Goal: Task Accomplishment & Management: Manage account settings

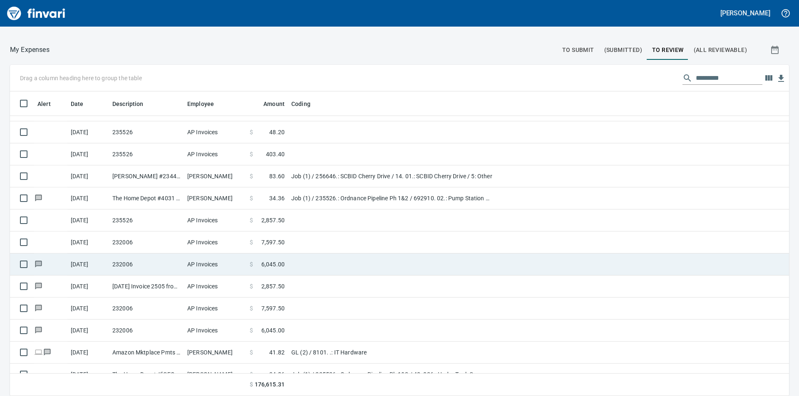
scroll to position [1342, 0]
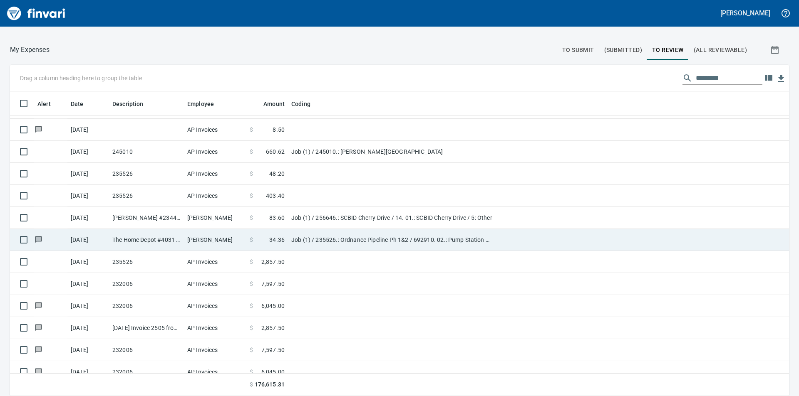
click at [381, 238] on td "Job (1) / 235526.: Ordnance Pipeline Ph 1&2 / 692910. 02.: Pump Station Pressur…" at bounding box center [392, 240] width 208 height 22
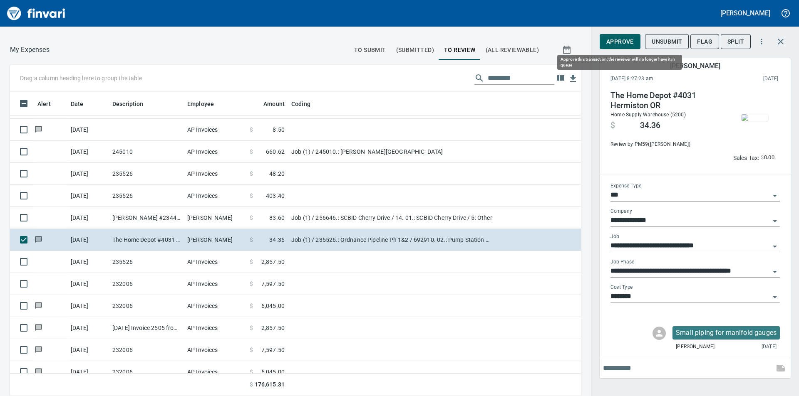
click at [621, 43] on span "Approve" at bounding box center [619, 42] width 27 height 10
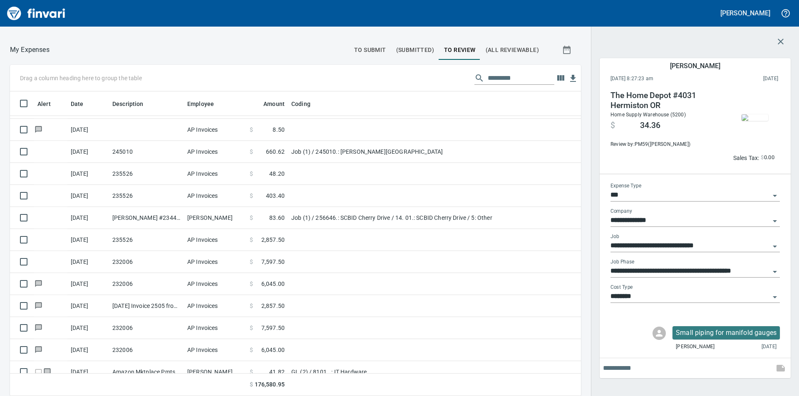
scroll to position [299, 552]
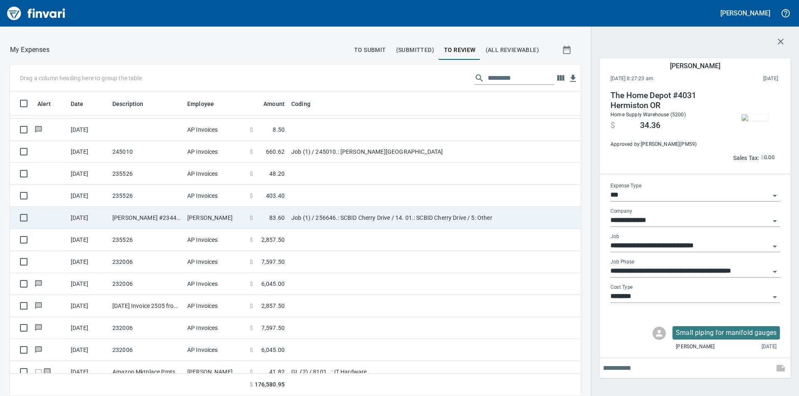
click at [320, 217] on td "Job (1) / 256646.: SCBID Cherry Drive / 14. 01.: SCBID Cherry Drive / 5: Other" at bounding box center [392, 218] width 208 height 22
type input "**********"
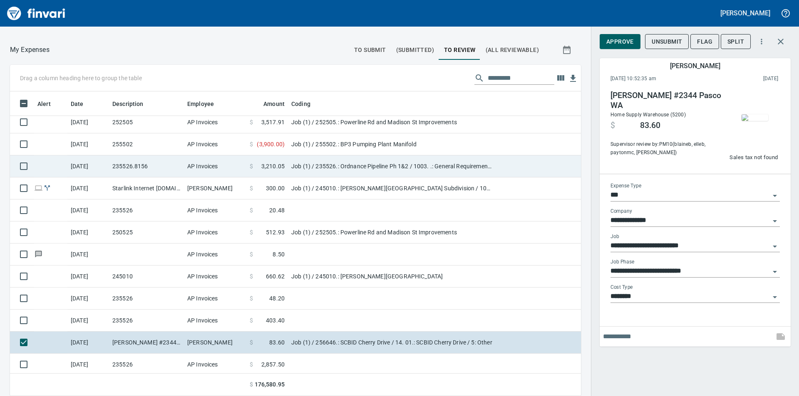
scroll to position [1176, 0]
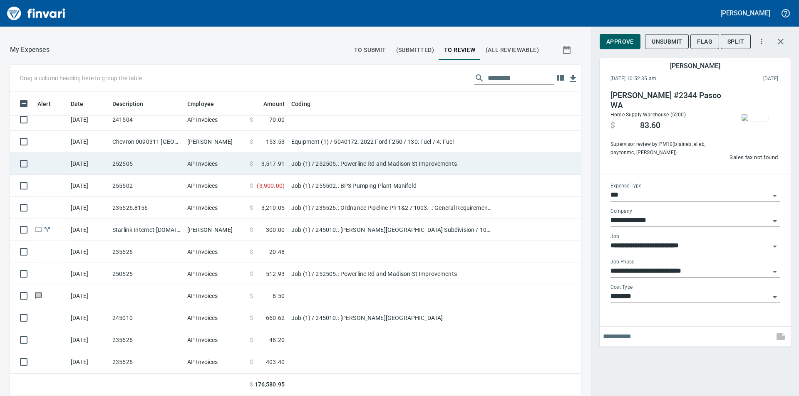
click at [311, 160] on td "Job (1) / 252505.: Powerline Rd and Madison St Improvements" at bounding box center [392, 164] width 208 height 22
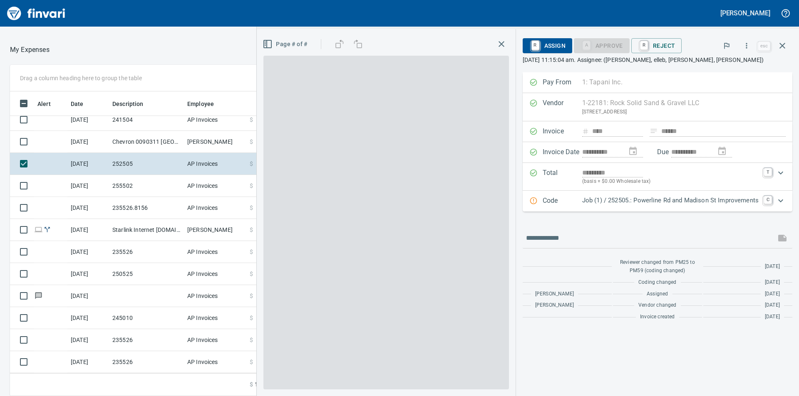
click at [501, 40] on icon "button" at bounding box center [501, 44] width 10 height 10
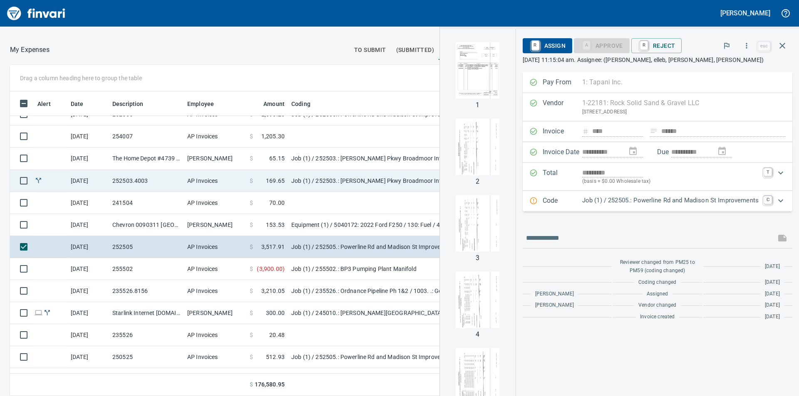
scroll to position [1051, 0]
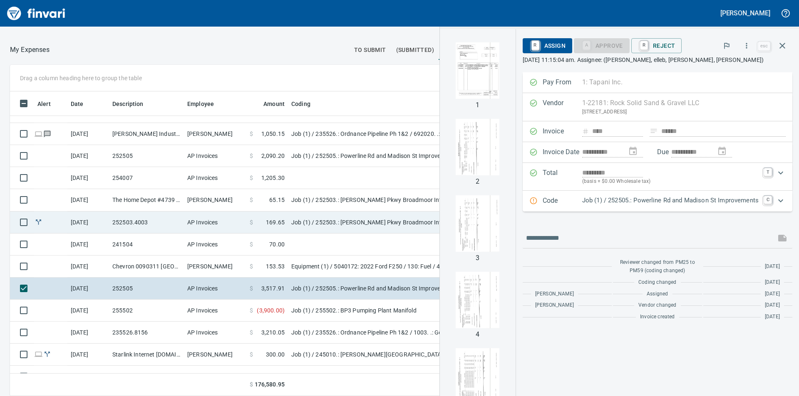
click at [319, 218] on td "Job (1) / 252503.: [PERSON_NAME] Pkwy Broadmoor Intersection" at bounding box center [392, 223] width 208 height 22
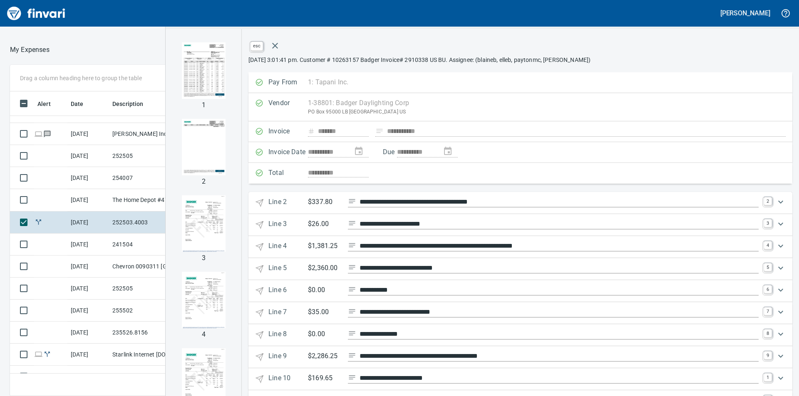
scroll to position [299, 552]
click at [280, 47] on icon "button" at bounding box center [275, 46] width 10 height 10
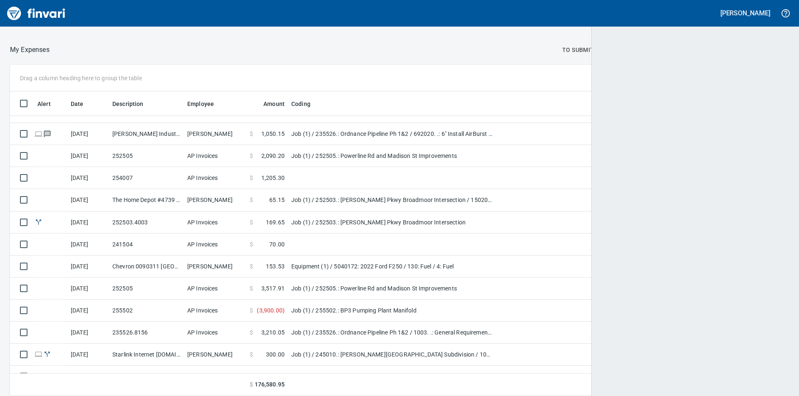
scroll to position [299, 754]
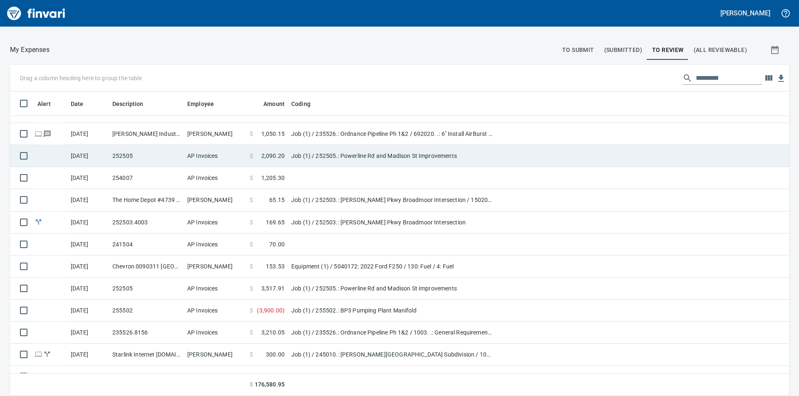
click at [322, 154] on td "Job (1) / 252505.: Powerline Rd and Madison St Improvements" at bounding box center [392, 156] width 208 height 22
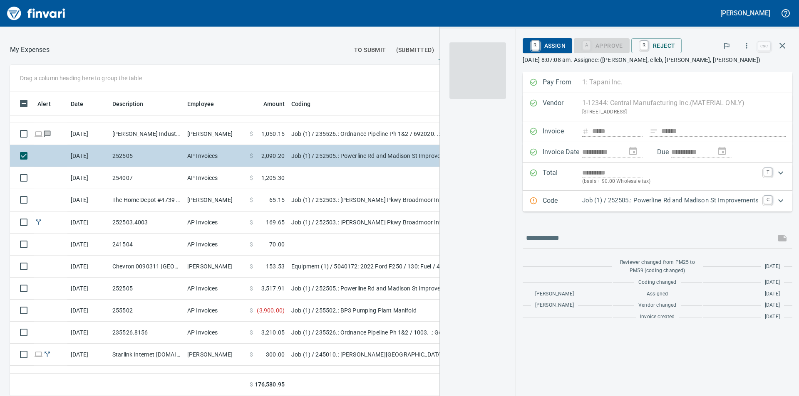
scroll to position [299, 552]
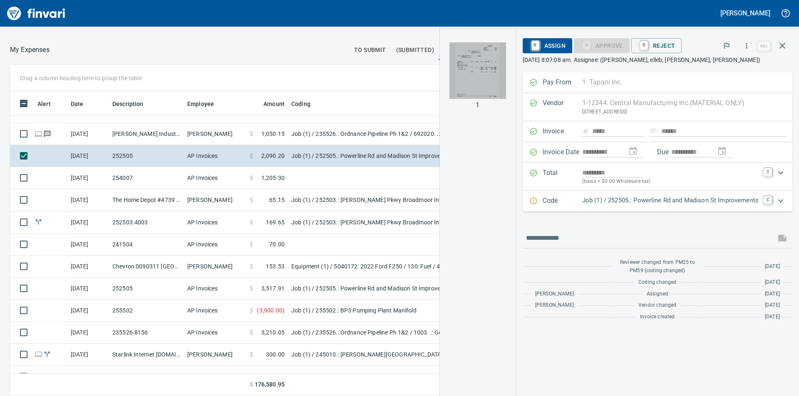
click at [483, 64] on img "button" at bounding box center [477, 70] width 57 height 57
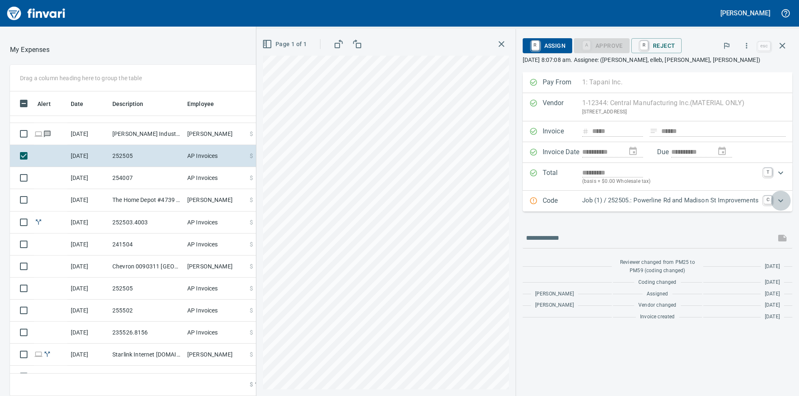
click at [782, 203] on icon "Expand" at bounding box center [780, 201] width 10 height 10
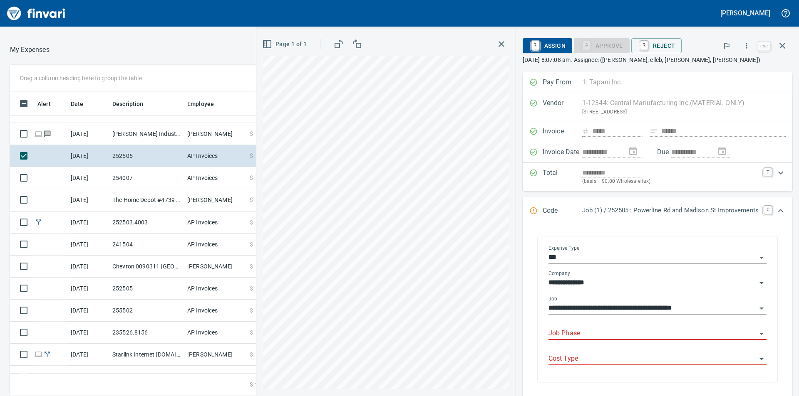
click at [618, 331] on input "Job Phase" at bounding box center [652, 334] width 208 height 12
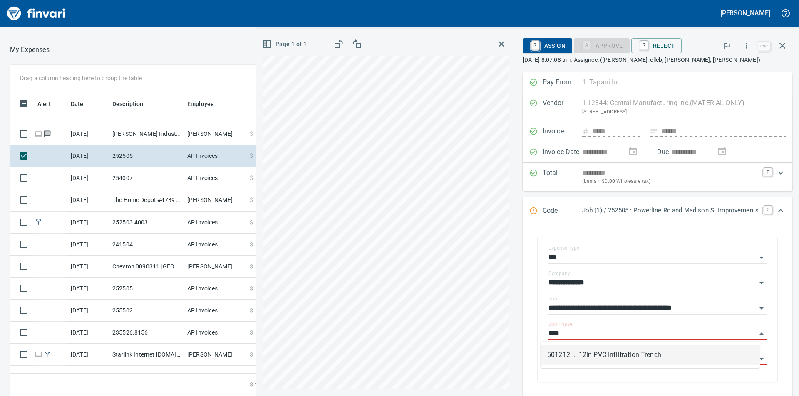
type input "*****"
click at [594, 355] on li "501212. .: 12in PVC Infiltration Trench" at bounding box center [649, 355] width 219 height 20
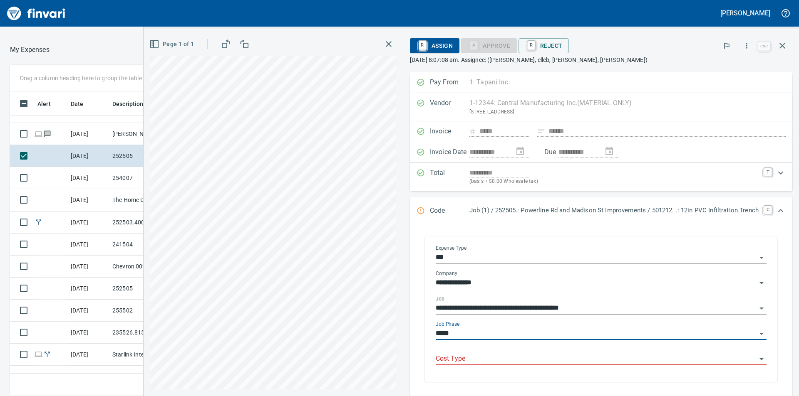
type input "**********"
click at [579, 358] on input "Cost Type" at bounding box center [595, 360] width 321 height 12
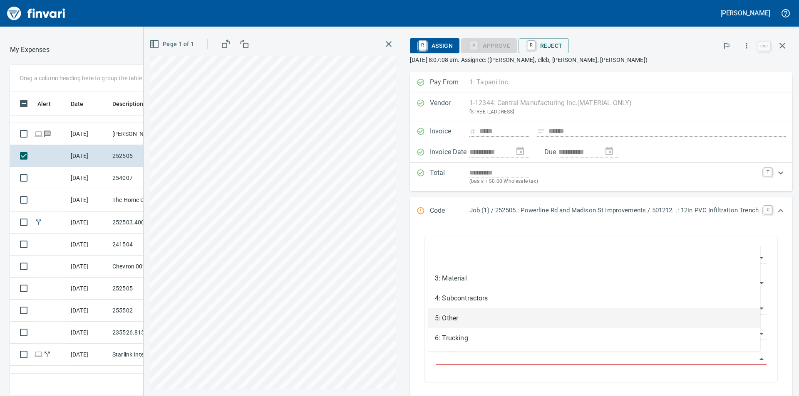
click at [471, 318] on li "5: Other" at bounding box center [594, 319] width 332 height 20
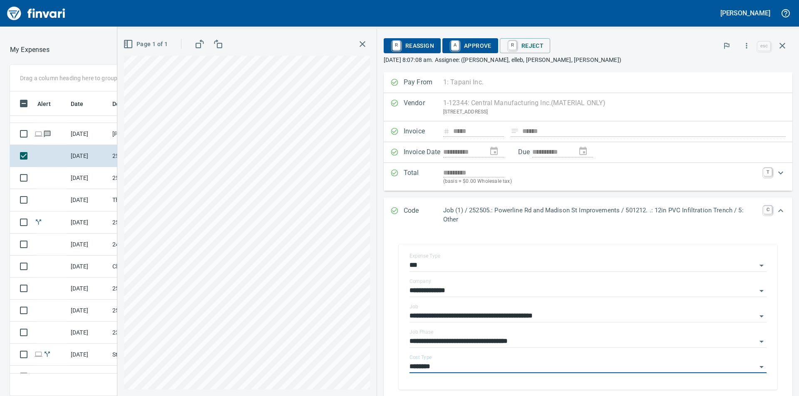
type input "********"
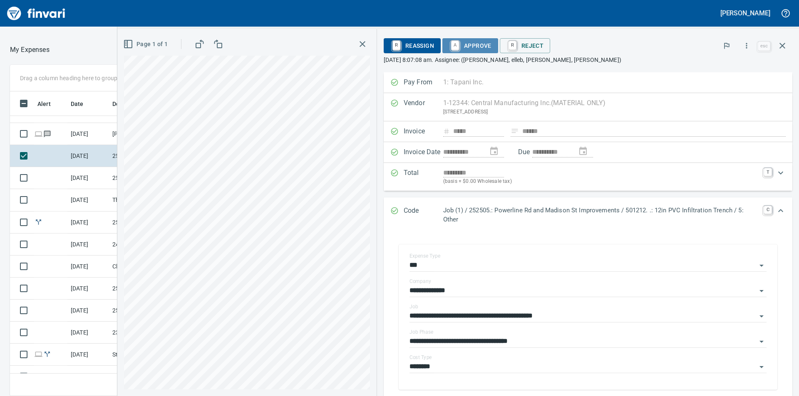
click at [472, 46] on span "A Approve" at bounding box center [470, 46] width 42 height 14
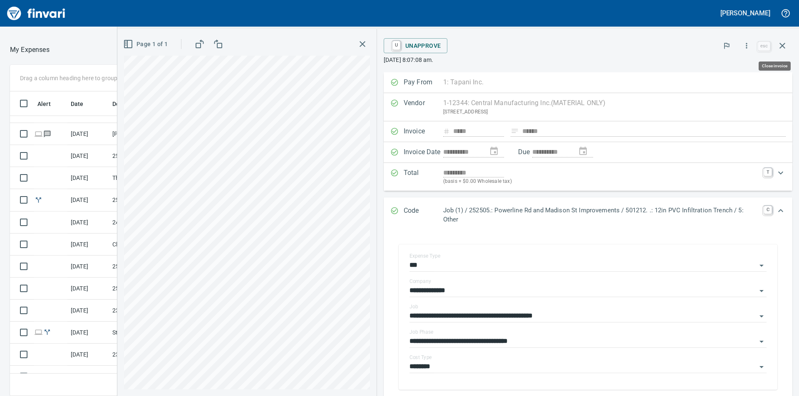
click at [784, 45] on icon "button" at bounding box center [782, 46] width 6 height 6
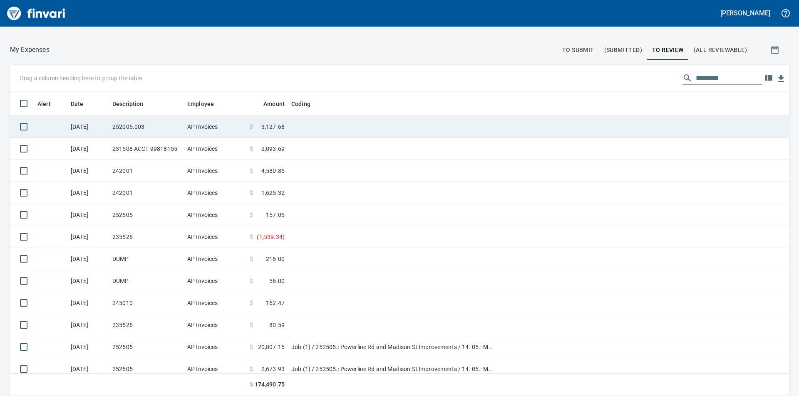
click at [276, 128] on span "3,127.68" at bounding box center [272, 127] width 23 height 8
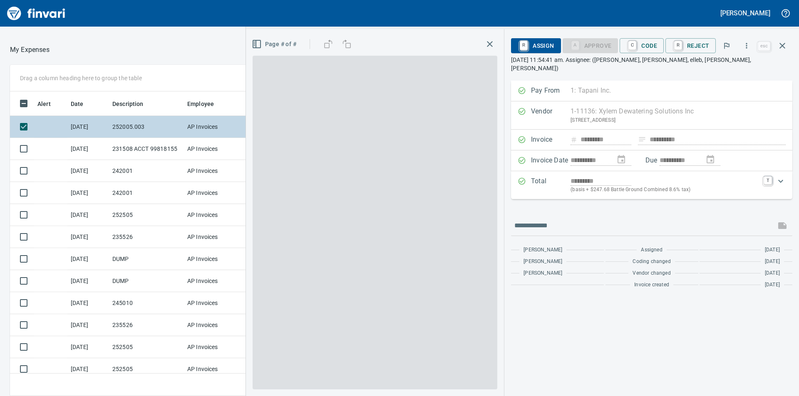
scroll to position [299, 552]
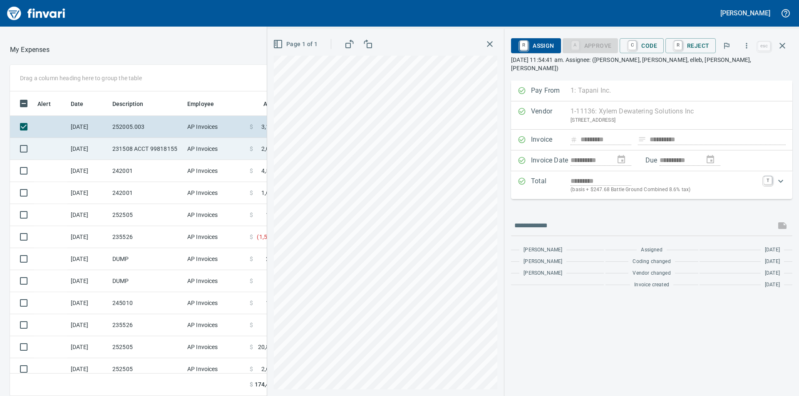
click at [223, 146] on td "AP Invoices" at bounding box center [215, 149] width 62 height 22
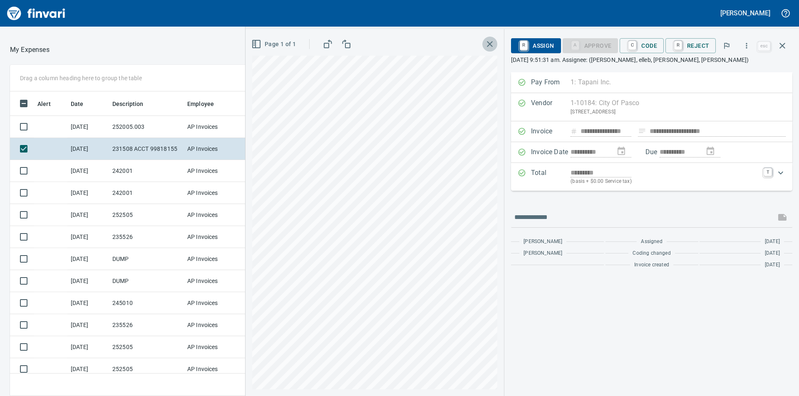
click at [492, 42] on icon "button" at bounding box center [490, 44] width 10 height 10
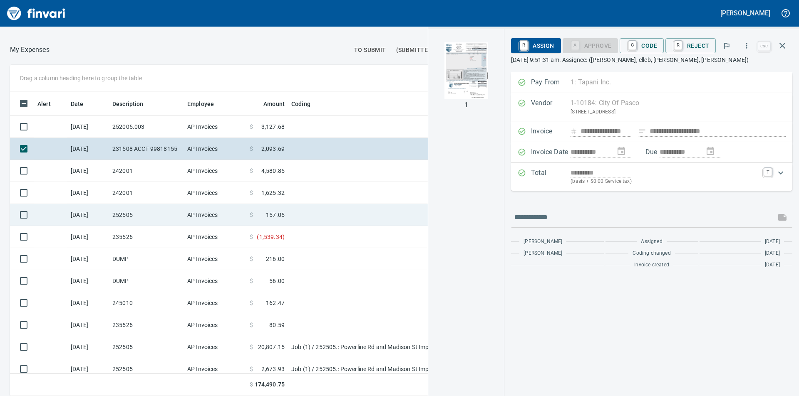
click at [270, 212] on span "157.05" at bounding box center [275, 215] width 19 height 8
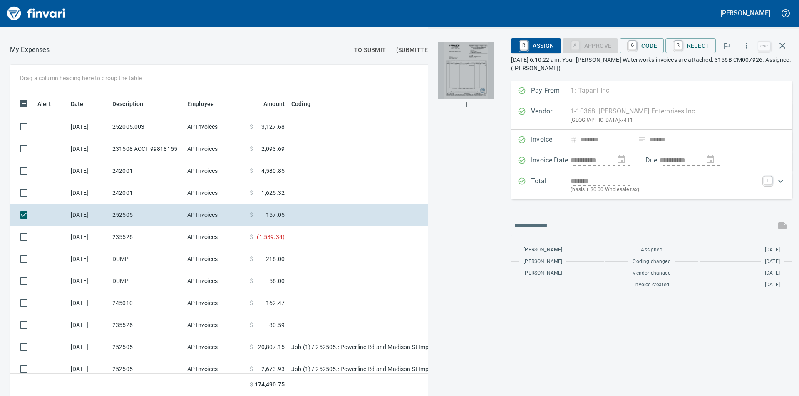
click at [473, 72] on img "button" at bounding box center [466, 70] width 57 height 57
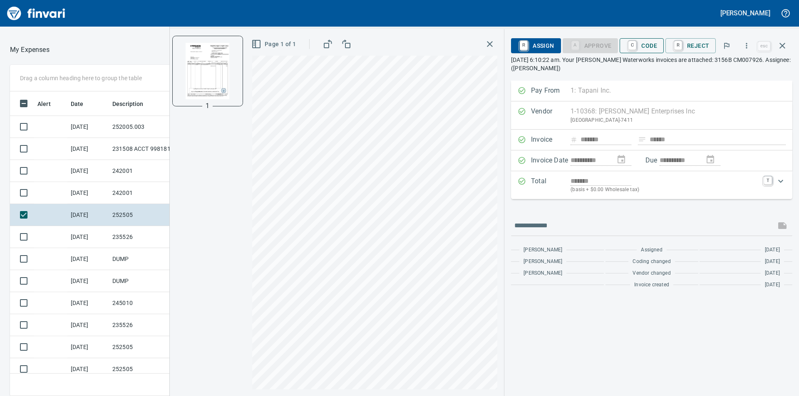
click at [660, 42] on button "C Code" at bounding box center [641, 45] width 44 height 15
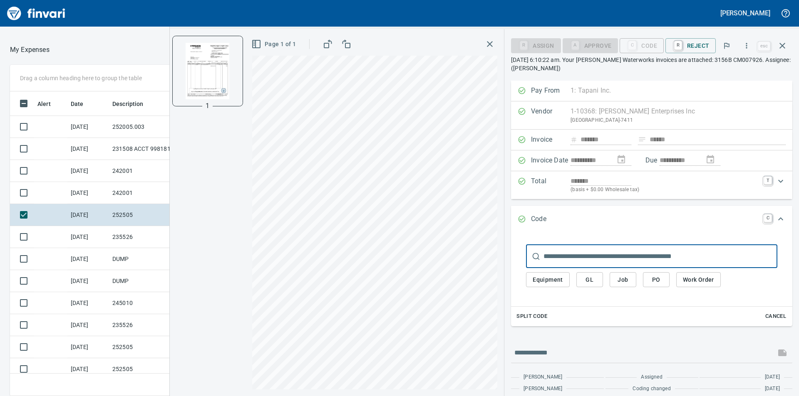
scroll to position [299, 552]
click at [632, 259] on input "text" at bounding box center [660, 256] width 234 height 23
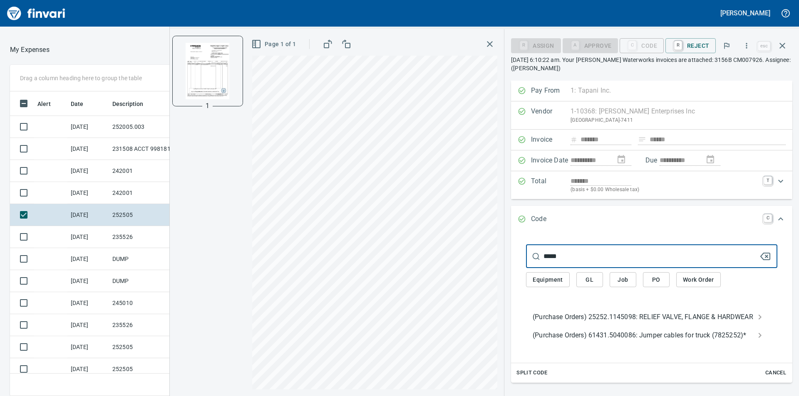
type input "*****"
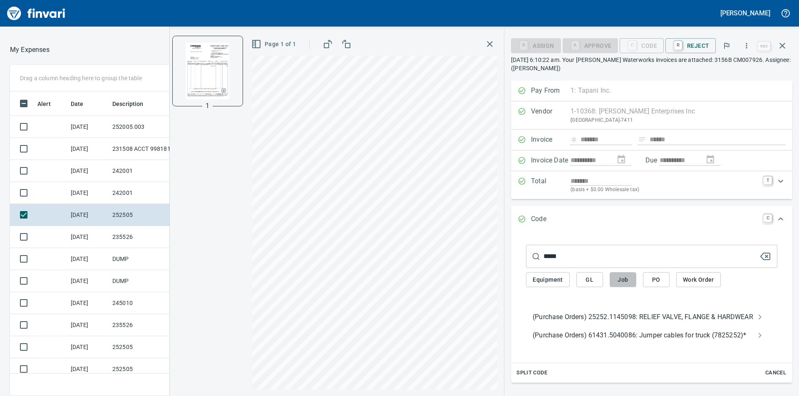
click at [618, 280] on span "Job" at bounding box center [622, 280] width 13 height 10
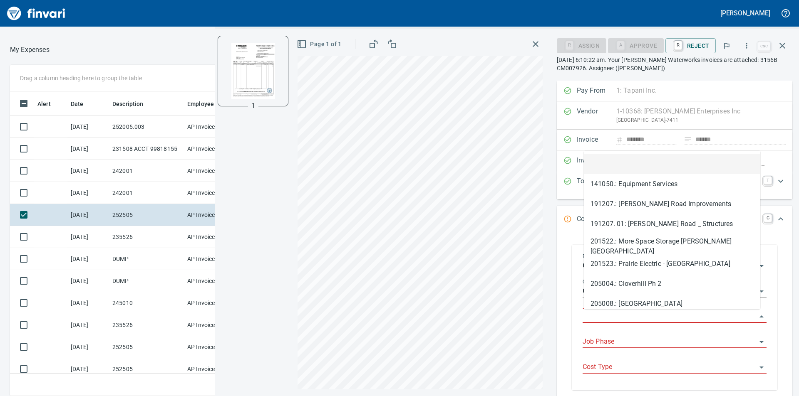
click at [625, 322] on input "Job" at bounding box center [669, 317] width 174 height 12
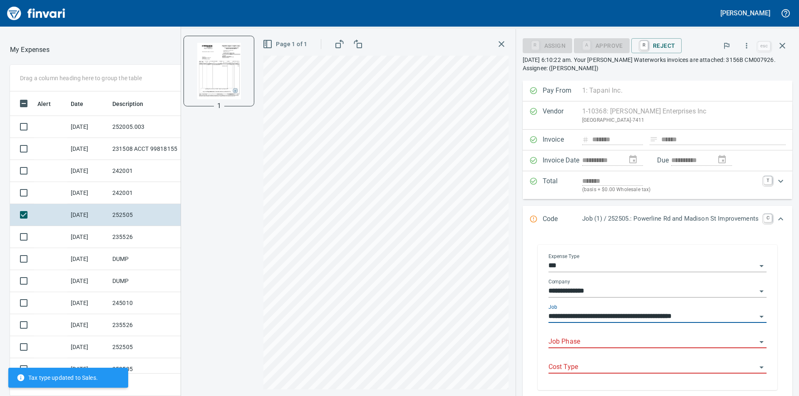
type input "**********"
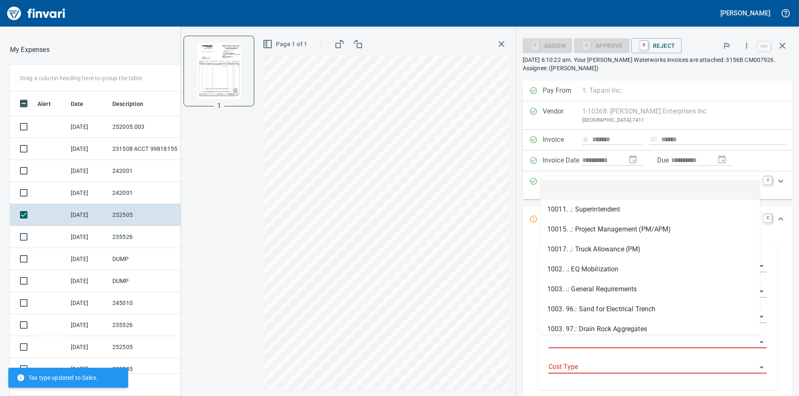
click at [630, 341] on input "Job Phase" at bounding box center [652, 342] width 208 height 12
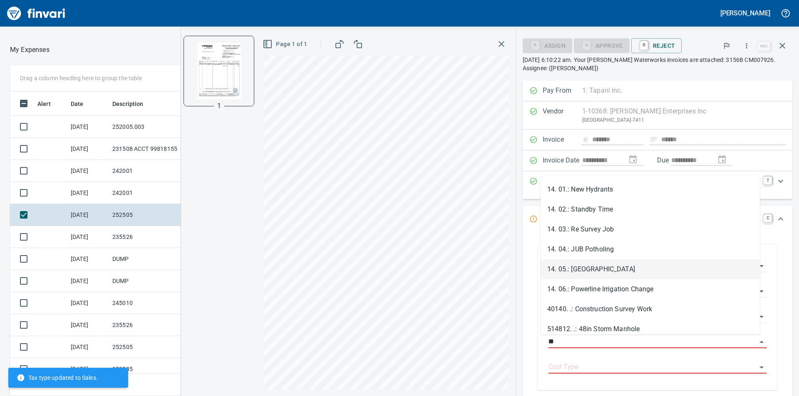
click at [606, 270] on li "14. 05.: [GEOGRAPHIC_DATA]" at bounding box center [649, 270] width 219 height 20
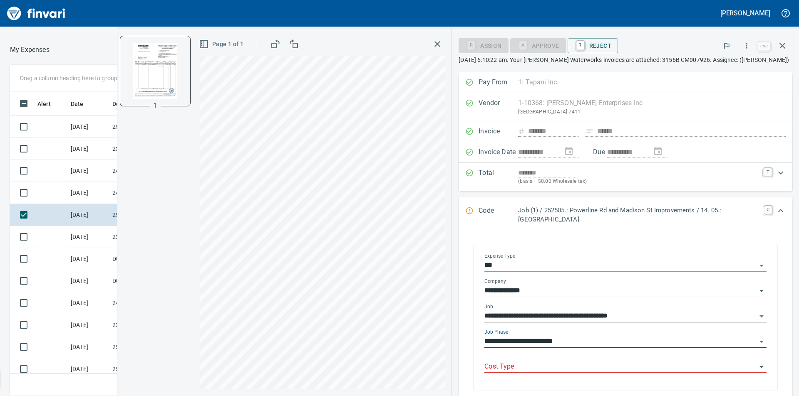
type input "**********"
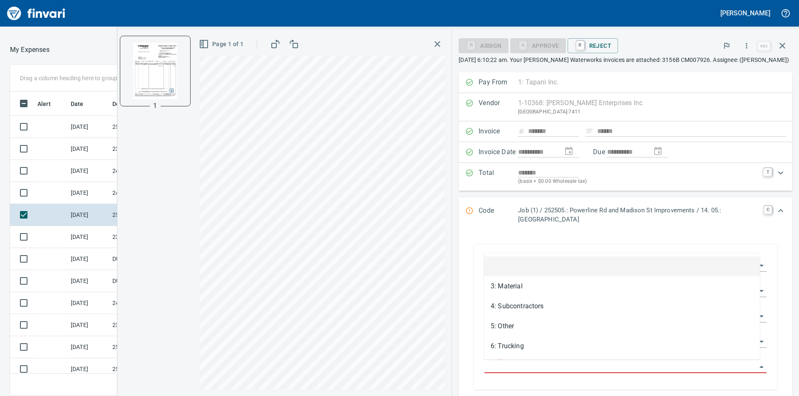
click at [554, 370] on input "Cost Type" at bounding box center [620, 367] width 272 height 12
click at [519, 286] on li "3: Material" at bounding box center [622, 287] width 276 height 20
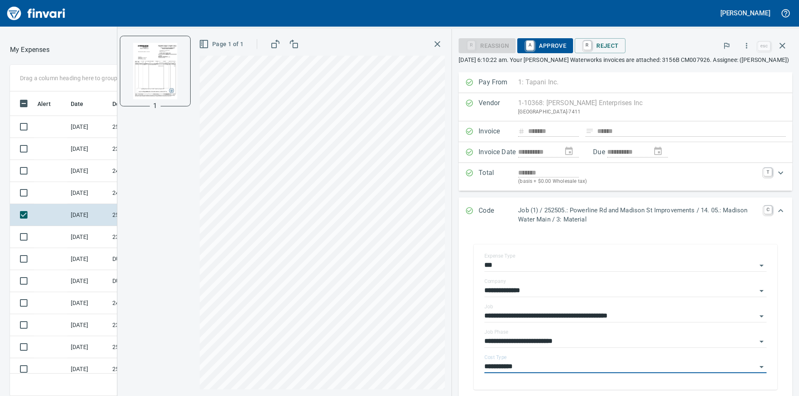
type input "**********"
drag, startPoint x: 539, startPoint y: 48, endPoint x: 544, endPoint y: 65, distance: 17.3
click at [539, 48] on span "A Approve" at bounding box center [545, 46] width 42 height 14
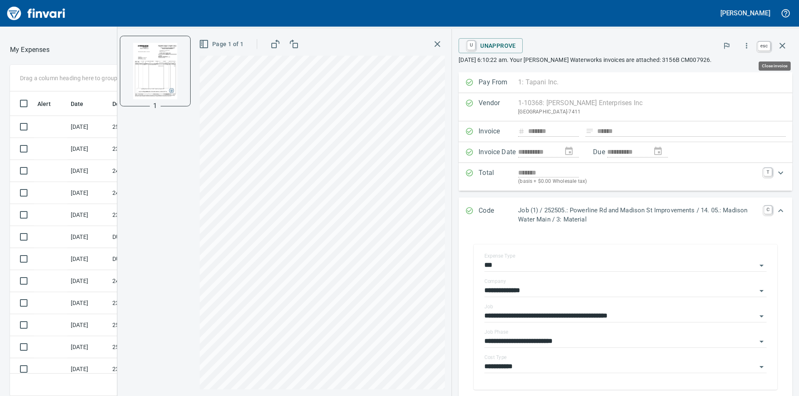
click at [785, 47] on icon "button" at bounding box center [782, 46] width 10 height 10
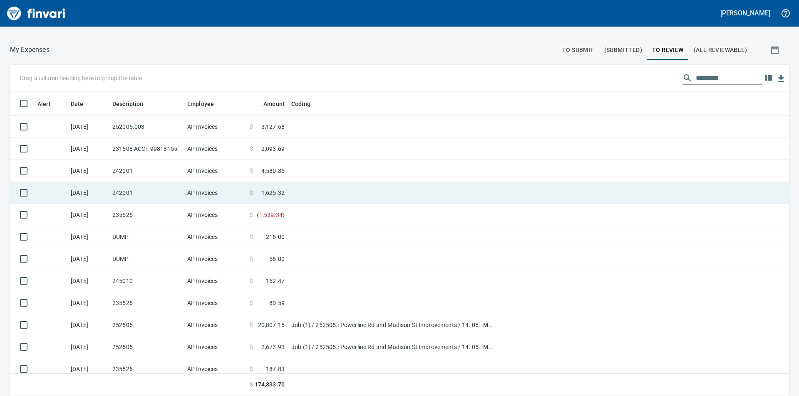
scroll to position [299, 755]
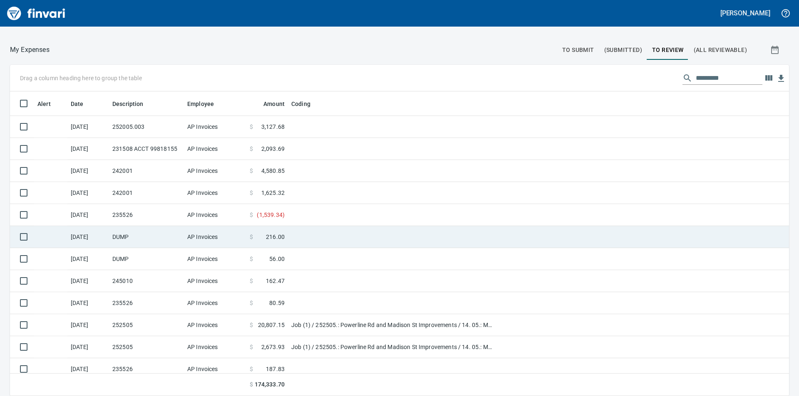
click at [274, 235] on span "216.00" at bounding box center [275, 237] width 19 height 8
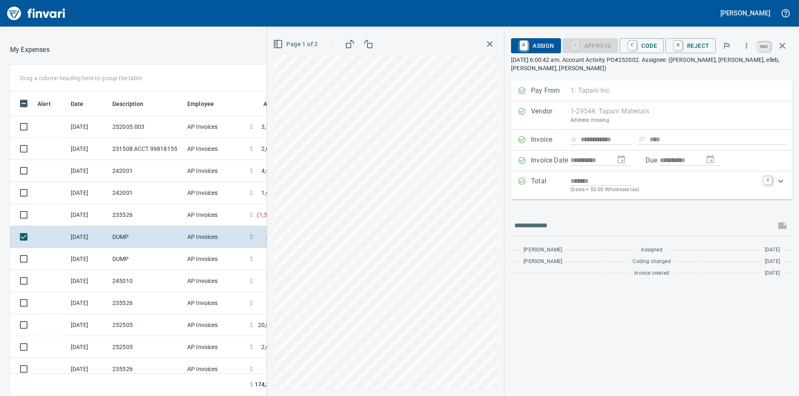
scroll to position [299, 552]
click at [784, 45] on icon "button" at bounding box center [782, 46] width 10 height 10
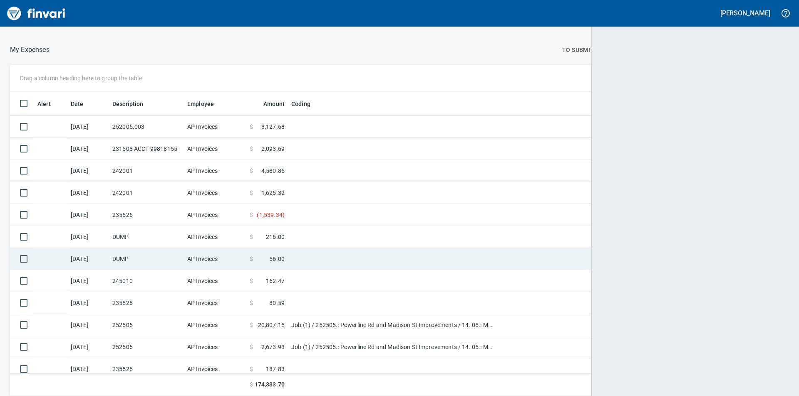
scroll to position [299, 760]
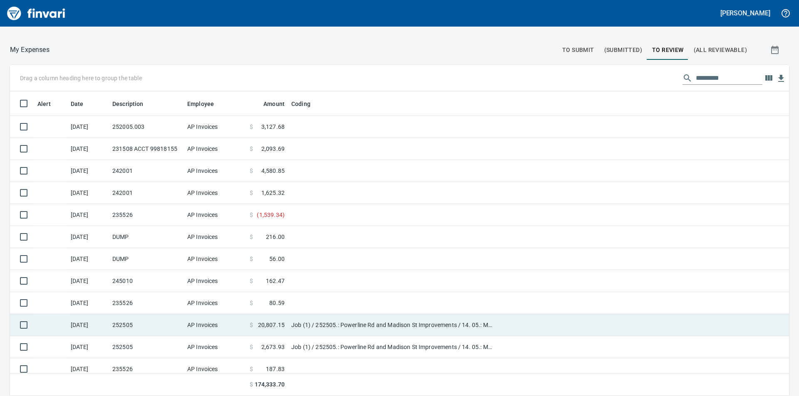
click at [283, 323] on span "20,807.15" at bounding box center [271, 325] width 27 height 8
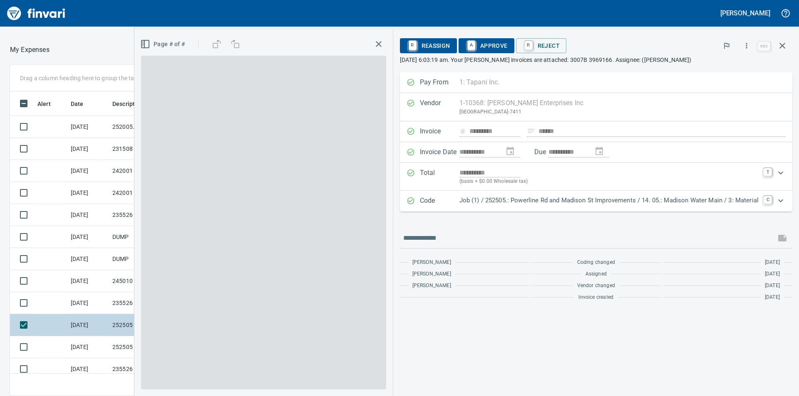
scroll to position [299, 552]
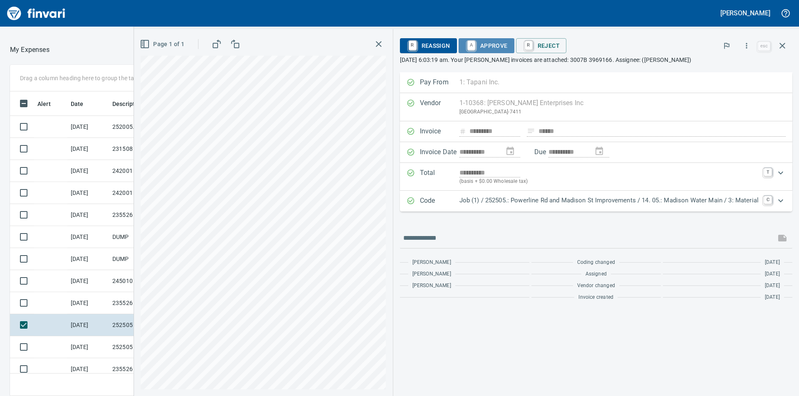
click at [493, 45] on span "A Approve" at bounding box center [486, 46] width 42 height 14
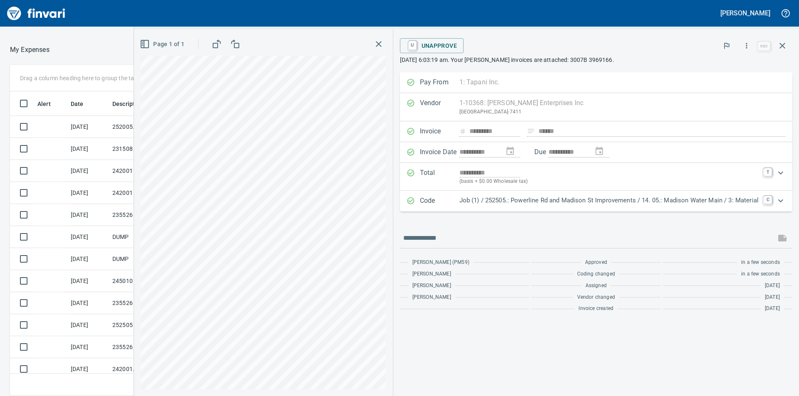
click at [377, 45] on icon "button" at bounding box center [379, 44] width 6 height 6
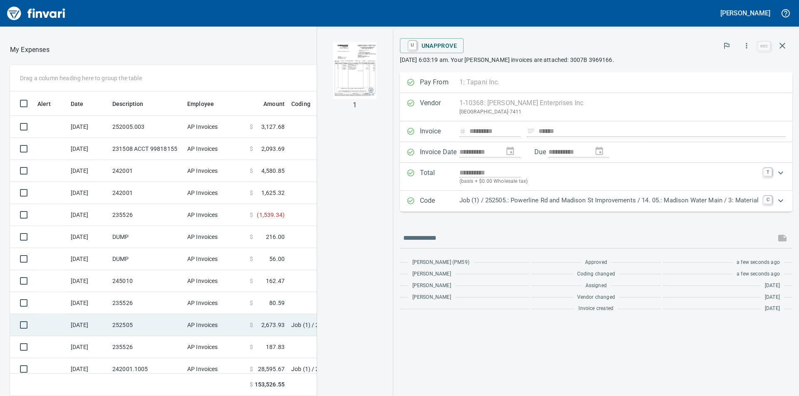
click at [274, 326] on span "2,673.93" at bounding box center [272, 325] width 23 height 8
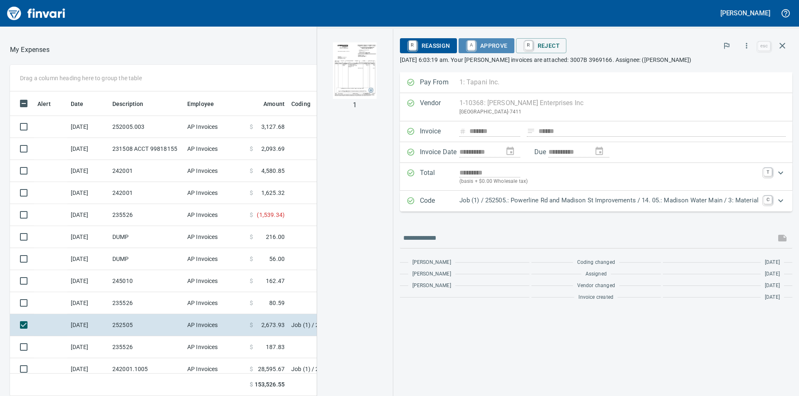
click at [497, 49] on span "A Approve" at bounding box center [486, 46] width 42 height 14
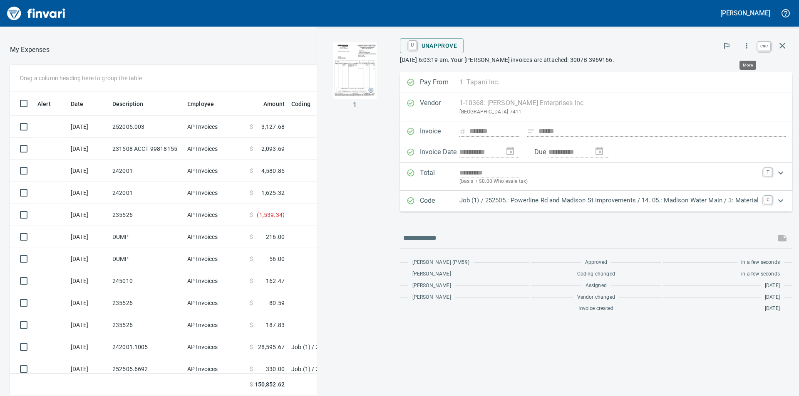
scroll to position [299, 552]
click at [780, 45] on icon "button" at bounding box center [782, 46] width 10 height 10
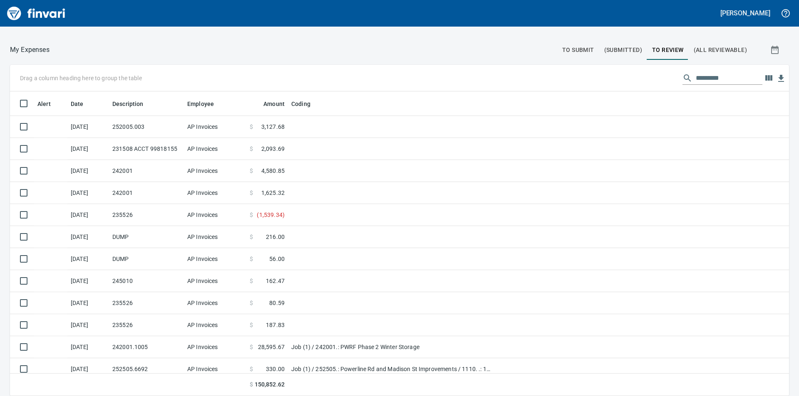
scroll to position [42, 0]
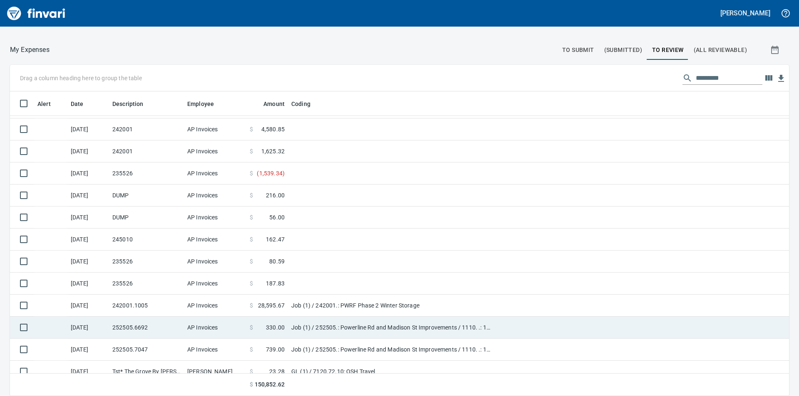
click at [329, 325] on td "Job (1) / 252505.: Powerline Rd and Madison St Improvements / 1110. .: 12' Tren…" at bounding box center [392, 328] width 208 height 22
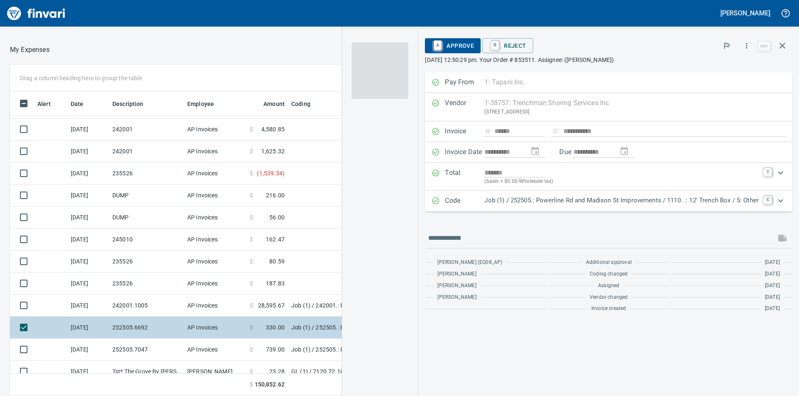
scroll to position [299, 552]
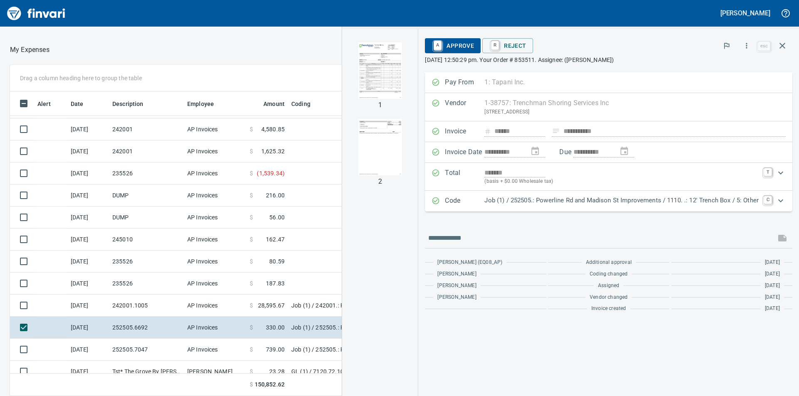
click at [464, 47] on span "A Approve" at bounding box center [452, 46] width 42 height 14
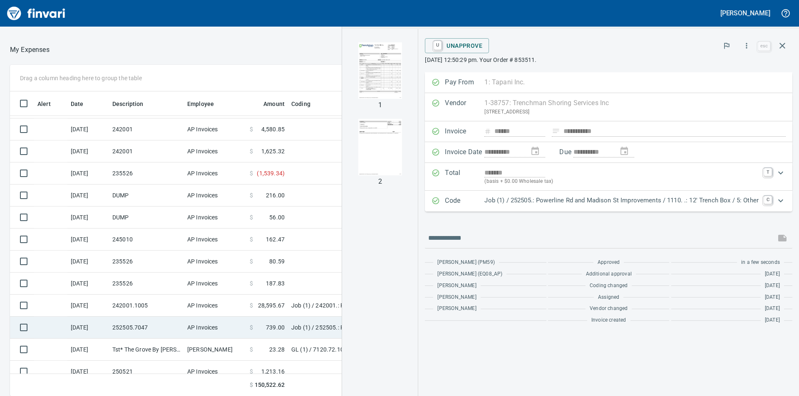
click at [304, 326] on td "Job (1) / 252505.: Powerline Rd and Madison St Improvements / 1110. .: 12' Tren…" at bounding box center [392, 328] width 208 height 22
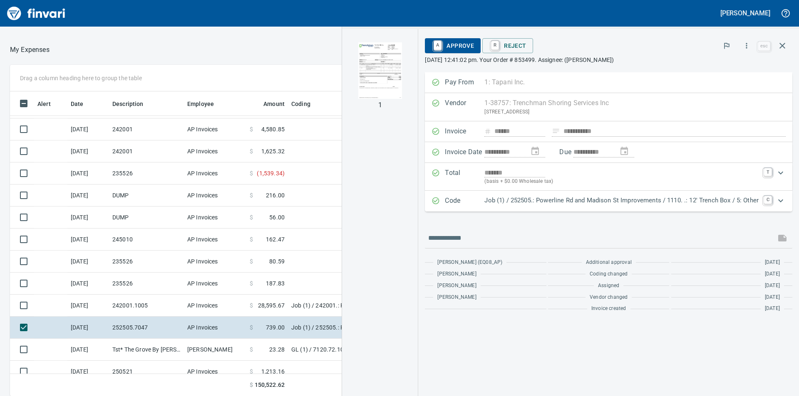
click at [452, 46] on span "A Approve" at bounding box center [452, 46] width 42 height 14
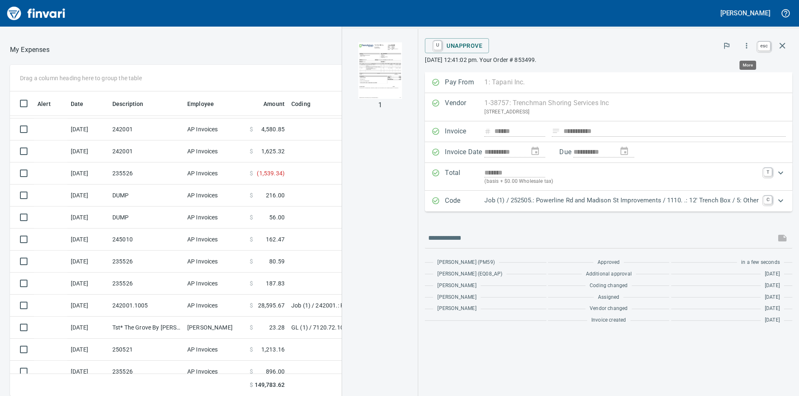
scroll to position [299, 552]
click at [784, 44] on icon "button" at bounding box center [782, 46] width 6 height 6
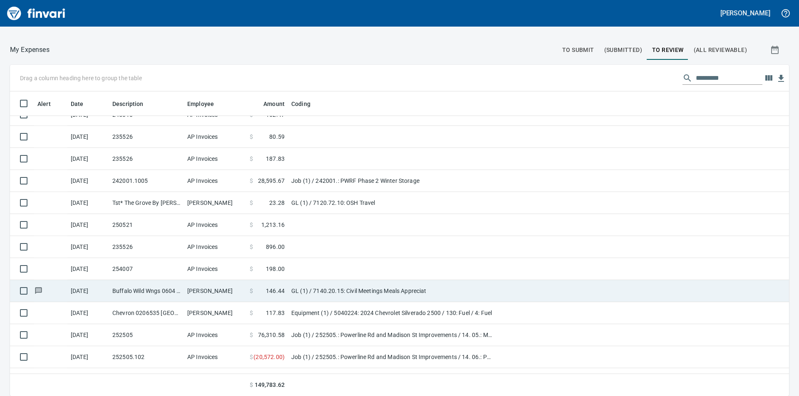
scroll to position [208, 0]
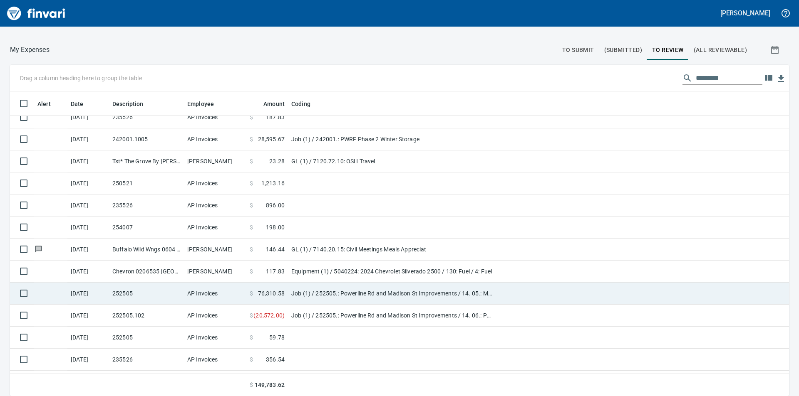
click at [299, 291] on td "Job (1) / 252505.: Powerline Rd and Madison St Improvements / 14. 05.: Madison …" at bounding box center [392, 294] width 208 height 22
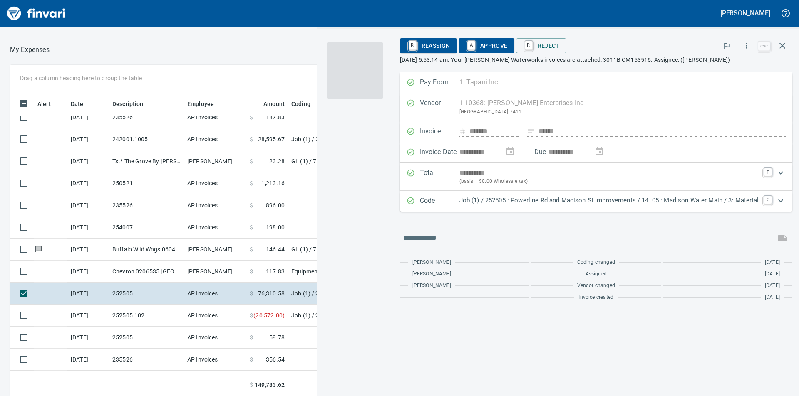
scroll to position [299, 552]
click at [493, 45] on span "A Approve" at bounding box center [486, 46] width 42 height 14
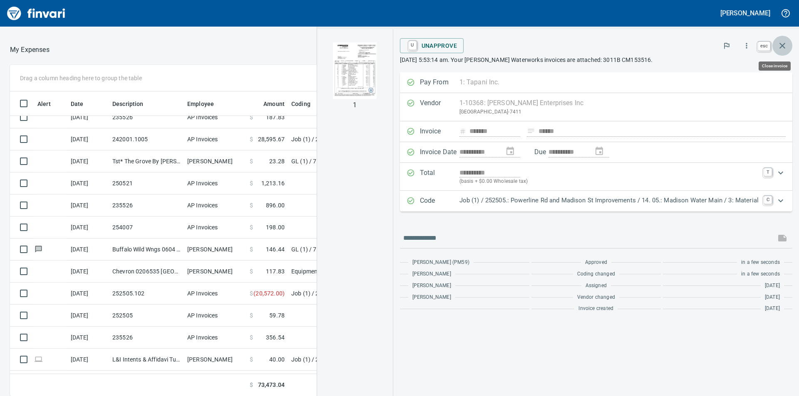
click at [784, 43] on icon "button" at bounding box center [782, 46] width 10 height 10
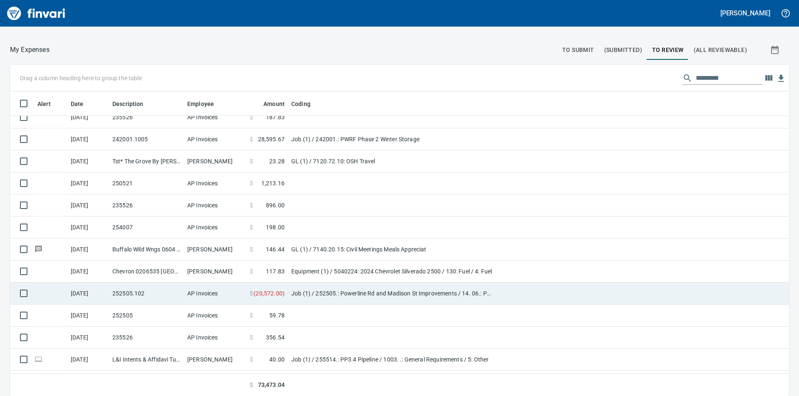
click at [329, 292] on td "Job (1) / 252505.: Powerline Rd and Madison St Improvements / 14. 06.: Powerlin…" at bounding box center [392, 294] width 208 height 22
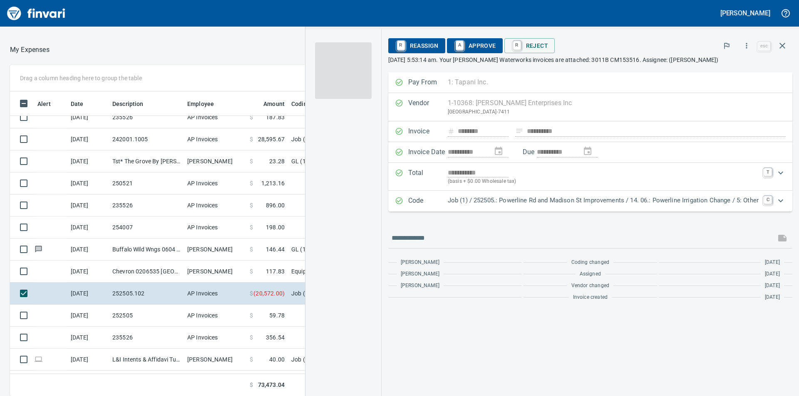
scroll to position [299, 552]
click at [486, 45] on span "A Approve" at bounding box center [474, 46] width 42 height 14
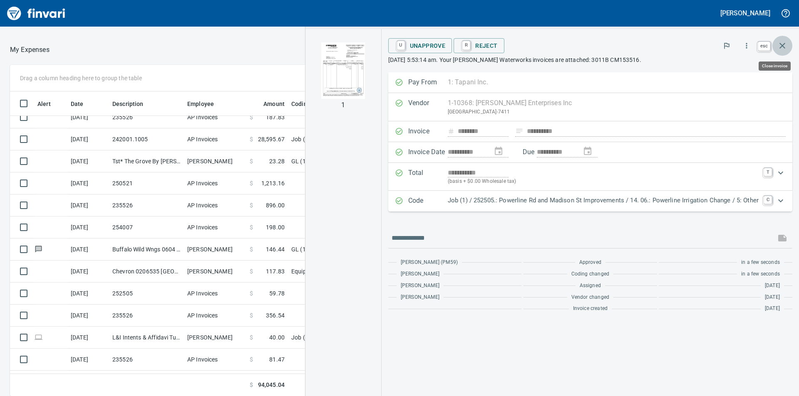
click at [784, 45] on icon "button" at bounding box center [782, 46] width 10 height 10
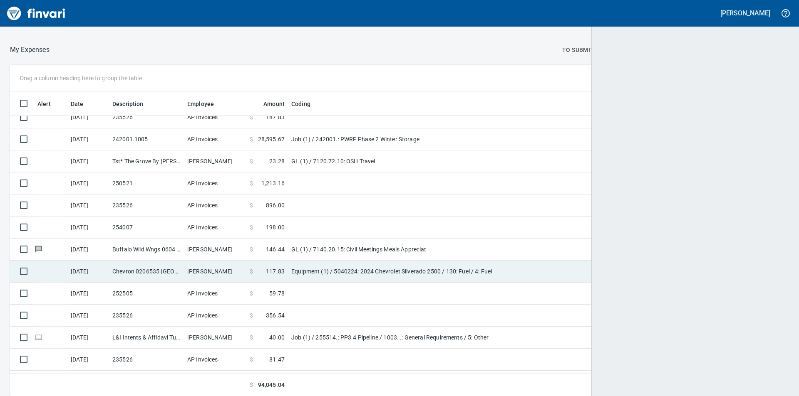
scroll to position [299, 760]
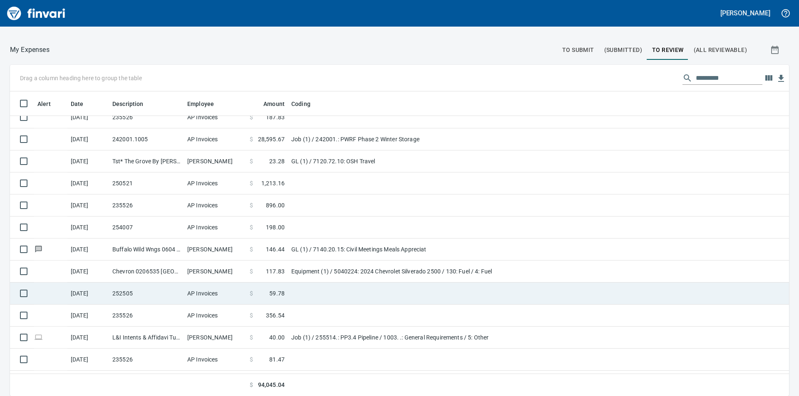
click at [282, 291] on span "59.78" at bounding box center [276, 293] width 15 height 8
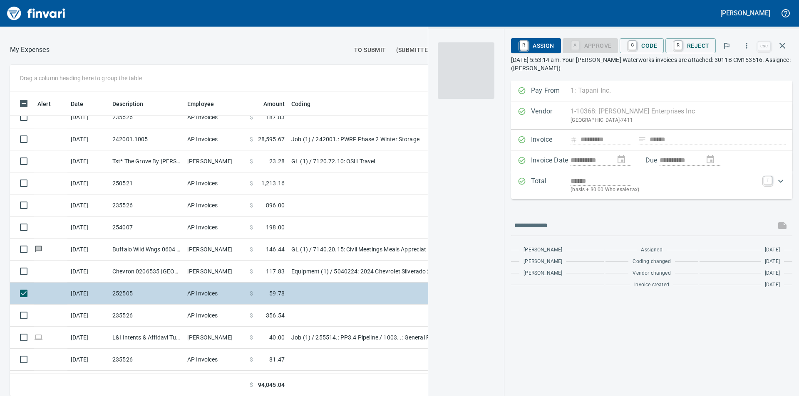
scroll to position [299, 552]
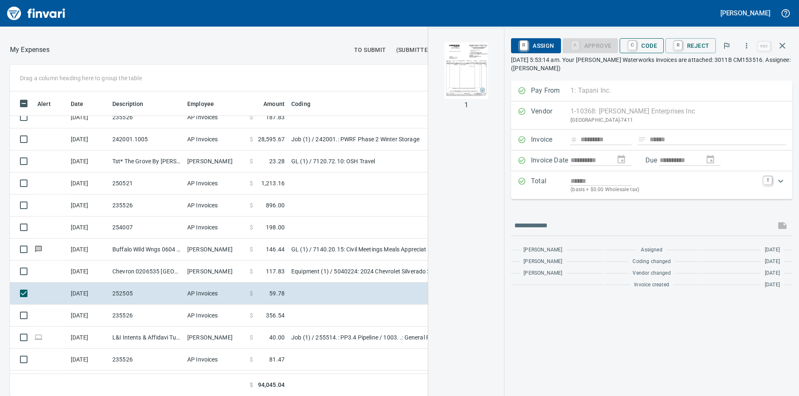
click at [643, 45] on span "C Code" at bounding box center [641, 46] width 31 height 14
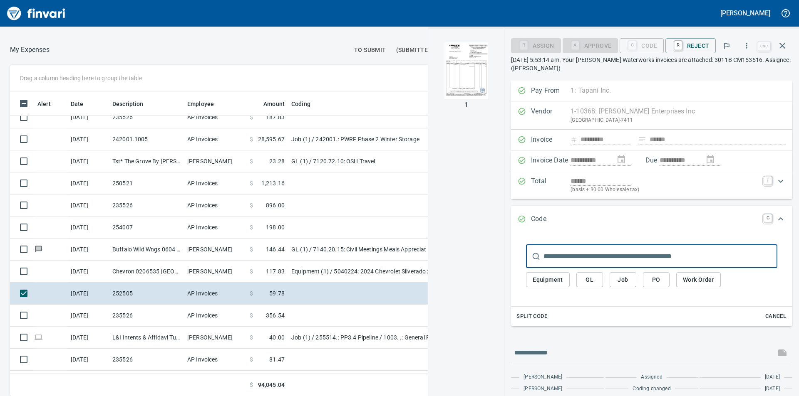
click at [621, 278] on span "Job" at bounding box center [622, 280] width 13 height 10
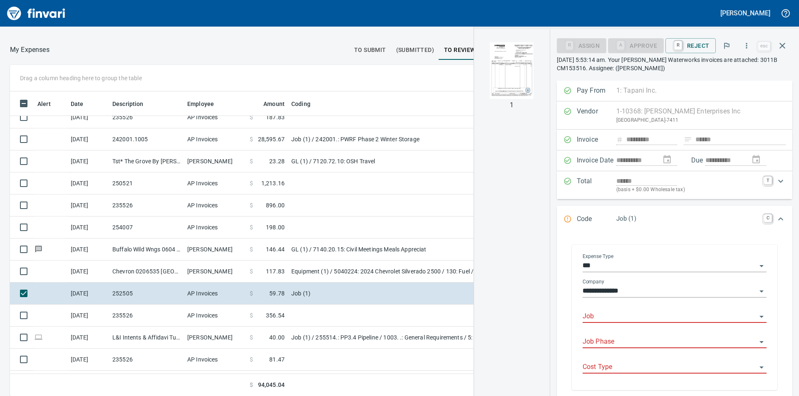
click at [628, 318] on input "Job" at bounding box center [669, 317] width 174 height 12
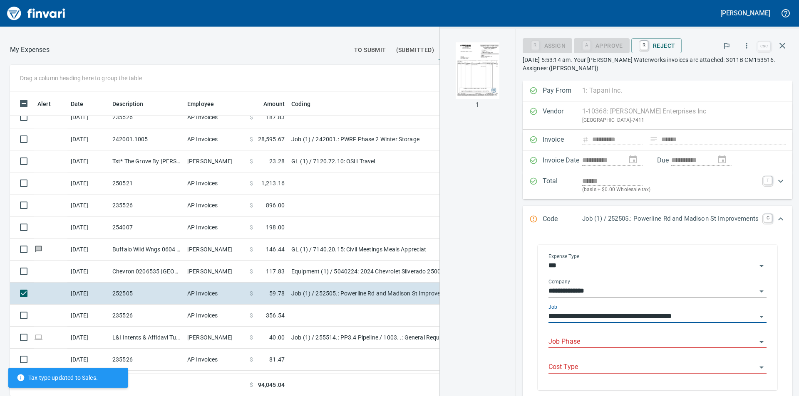
type input "**********"
click at [640, 345] on input "Job Phase" at bounding box center [652, 342] width 208 height 12
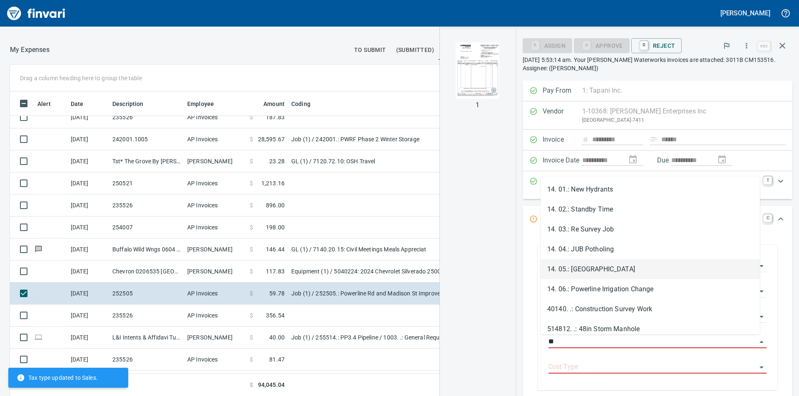
click at [605, 271] on li "14. 05.: [GEOGRAPHIC_DATA]" at bounding box center [649, 270] width 219 height 20
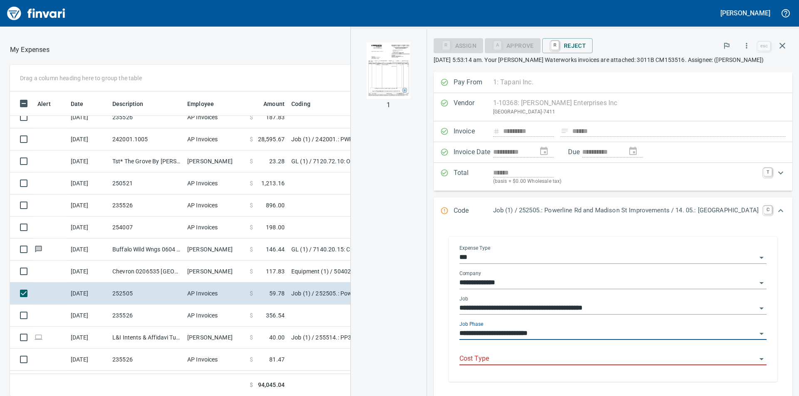
type input "**********"
click at [611, 359] on input "Cost Type" at bounding box center [607, 360] width 297 height 12
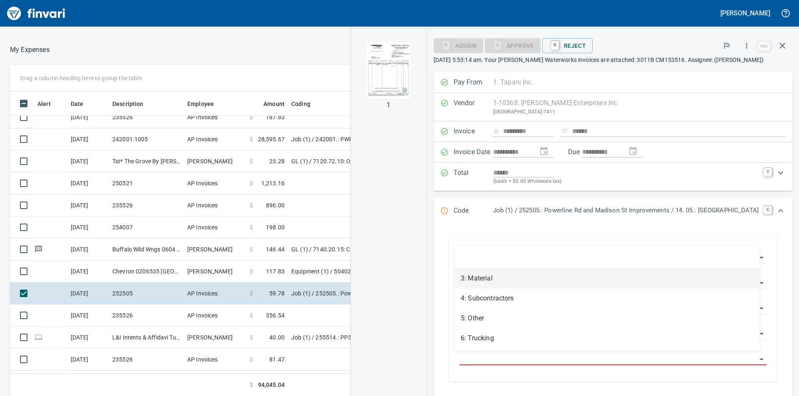
click at [472, 280] on li "3: Material" at bounding box center [607, 279] width 306 height 20
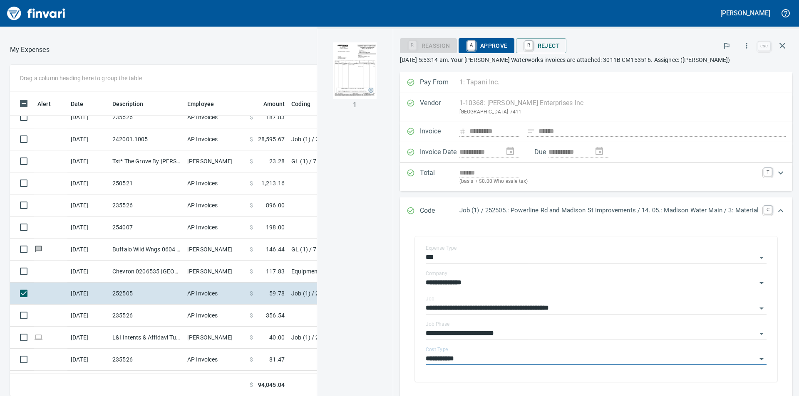
type input "**********"
click at [484, 45] on span "A Approve" at bounding box center [486, 46] width 42 height 14
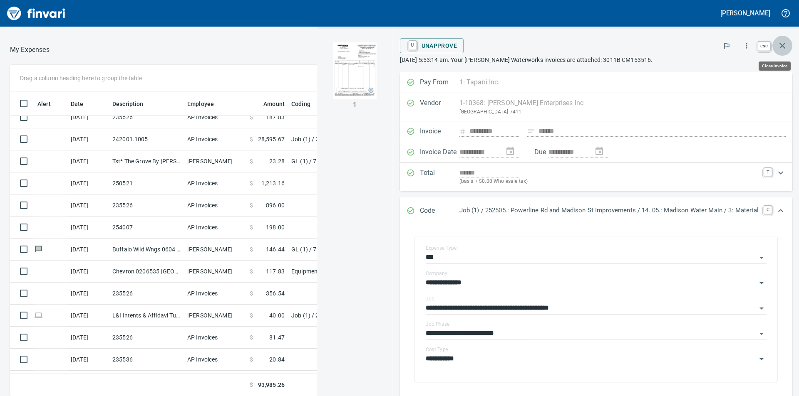
click at [780, 45] on icon "button" at bounding box center [782, 46] width 10 height 10
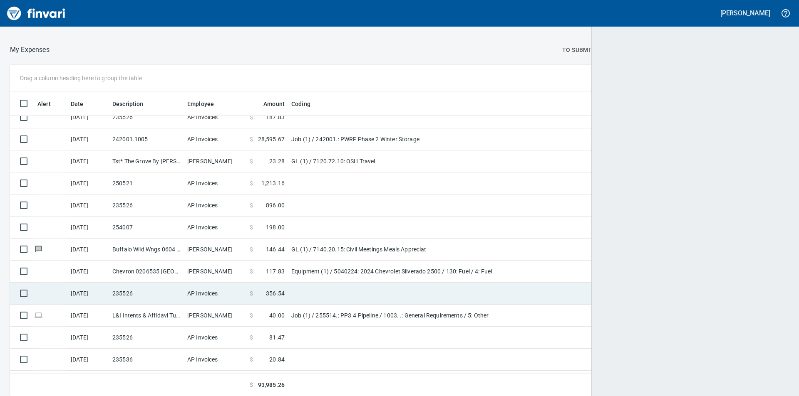
scroll to position [299, 759]
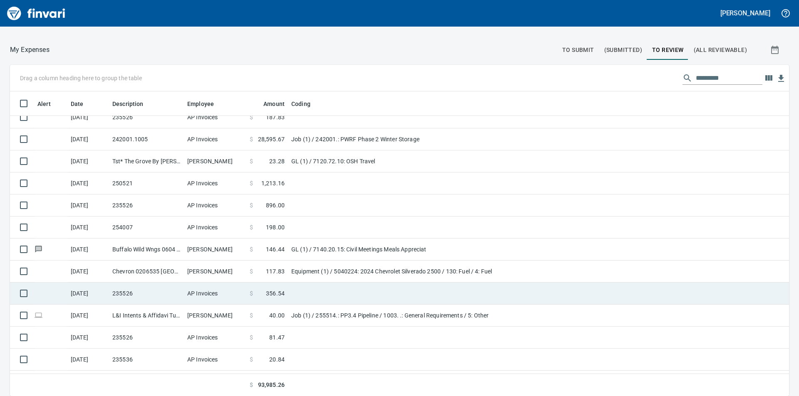
click at [280, 295] on span "356.54" at bounding box center [275, 293] width 19 height 8
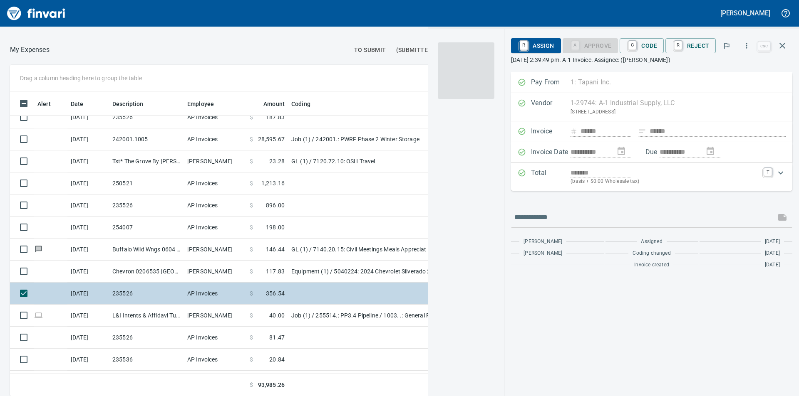
scroll to position [299, 552]
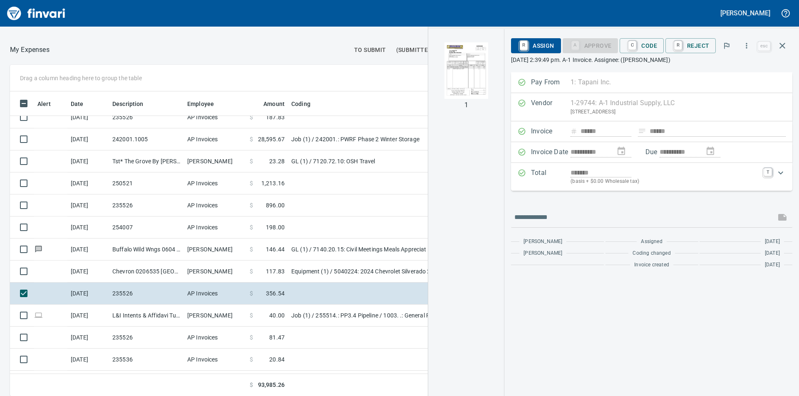
click at [477, 76] on img "button" at bounding box center [466, 70] width 57 height 57
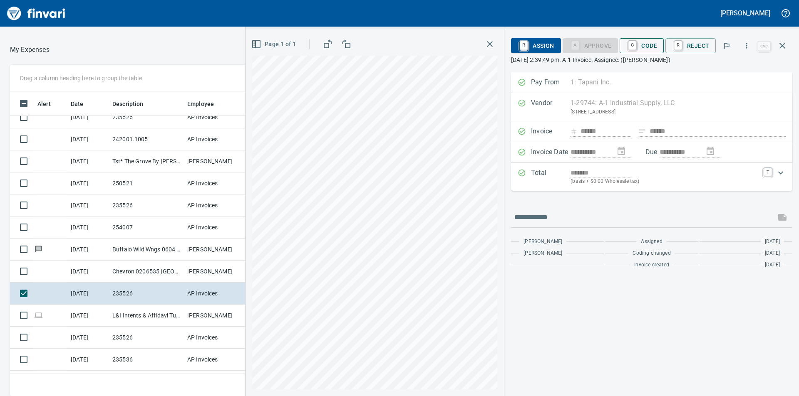
click at [648, 49] on span "C Code" at bounding box center [641, 46] width 31 height 14
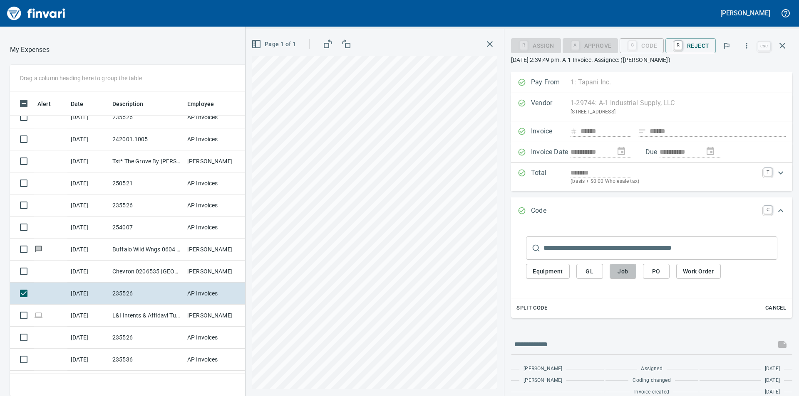
click at [626, 272] on span "Job" at bounding box center [622, 272] width 13 height 10
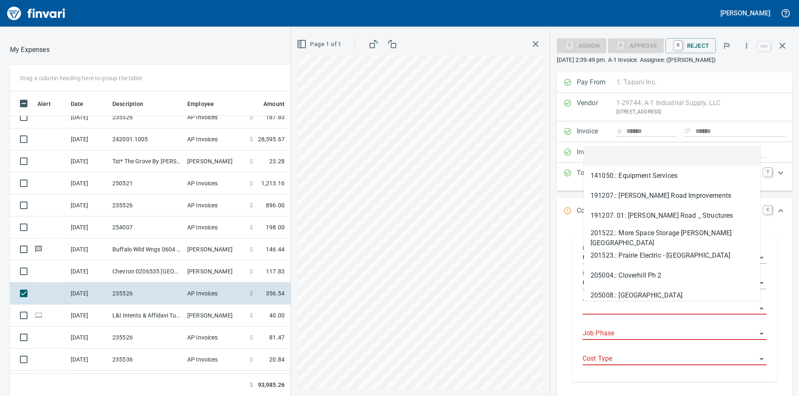
click at [618, 309] on input "Job" at bounding box center [669, 309] width 174 height 12
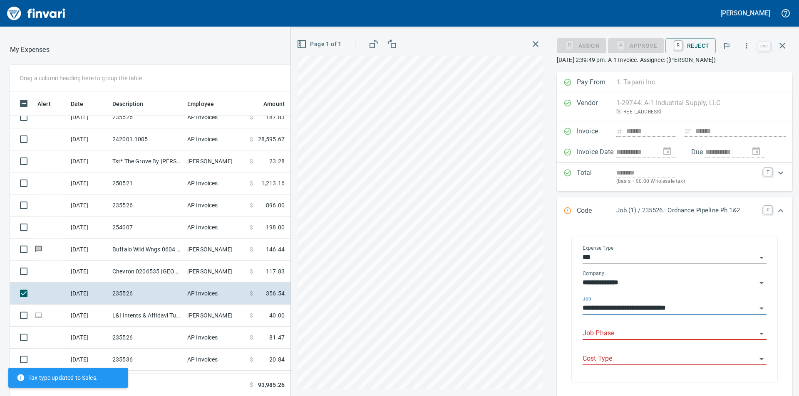
type input "**********"
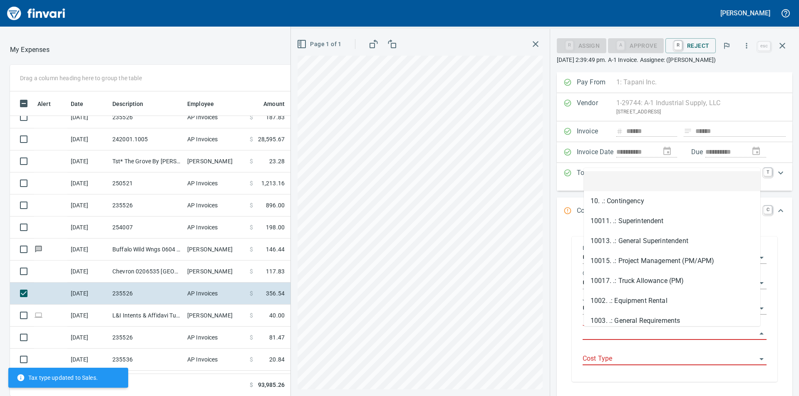
click at [630, 333] on input "Job Phase" at bounding box center [669, 334] width 174 height 12
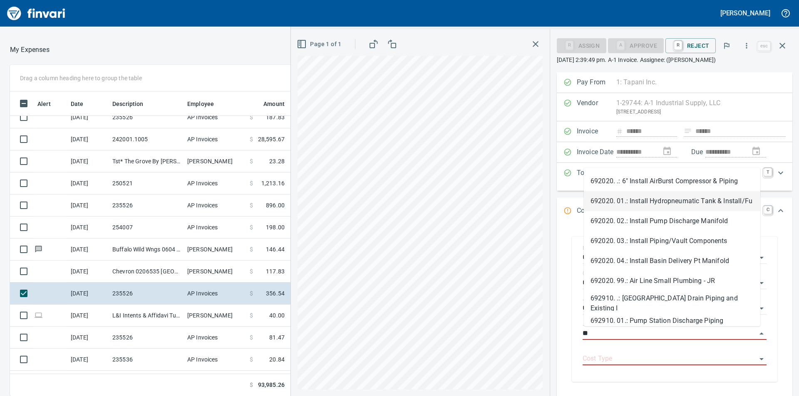
type input "**"
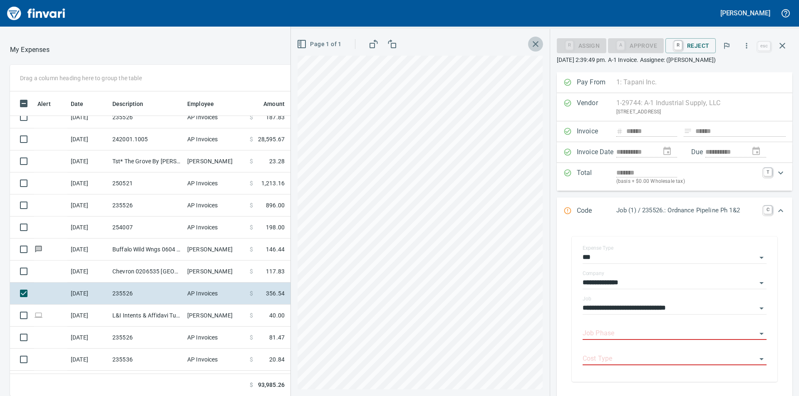
click at [534, 44] on icon "button" at bounding box center [535, 44] width 10 height 10
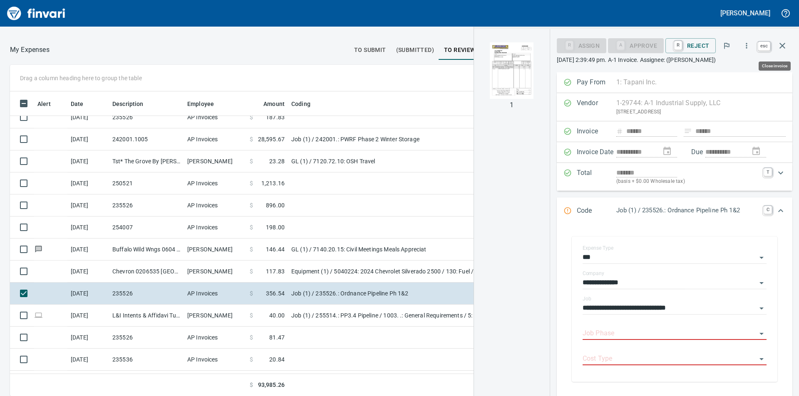
click at [780, 45] on icon "button" at bounding box center [782, 46] width 10 height 10
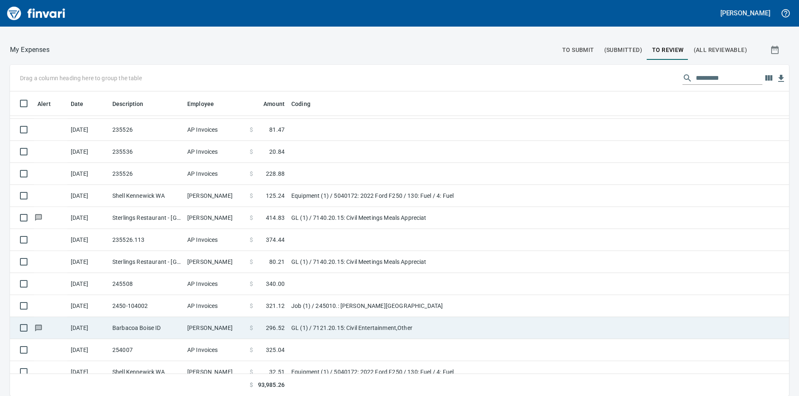
scroll to position [458, 0]
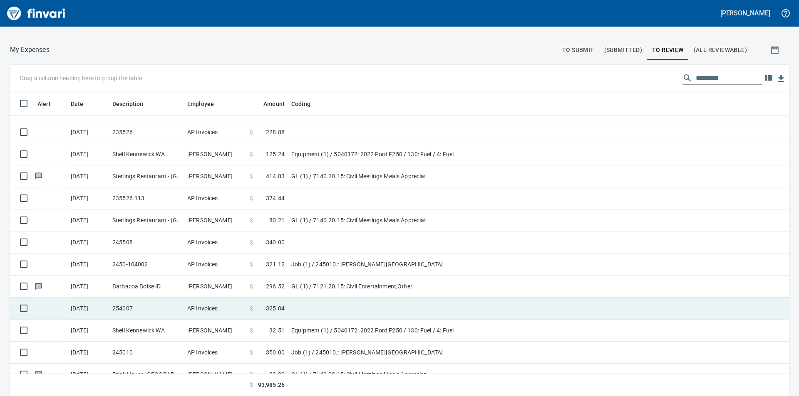
click at [272, 307] on span "325.04" at bounding box center [275, 308] width 19 height 8
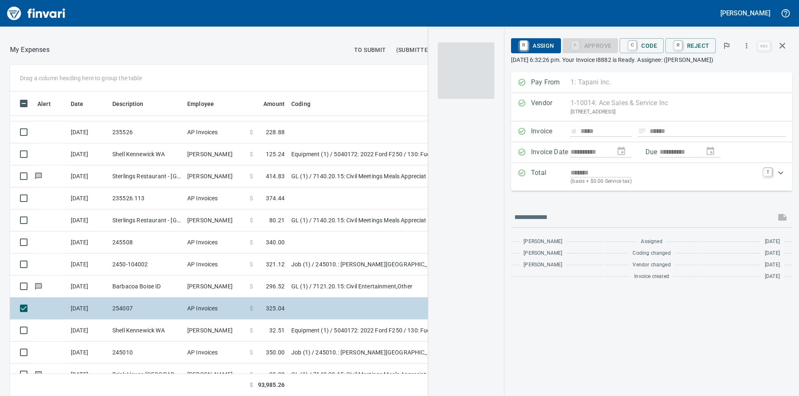
scroll to position [299, 552]
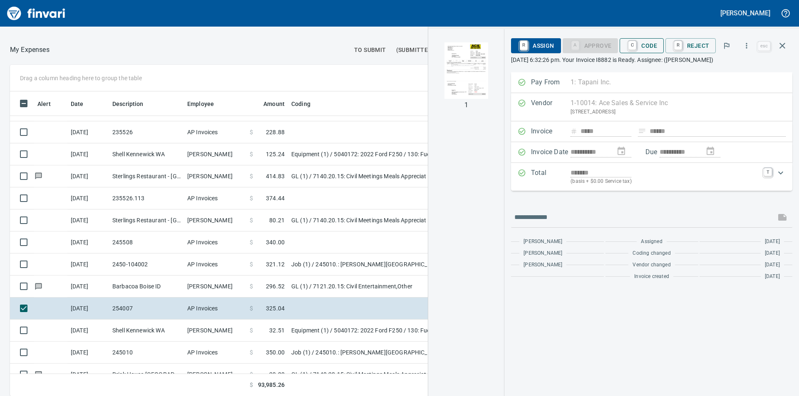
click at [646, 46] on span "C Code" at bounding box center [641, 46] width 31 height 14
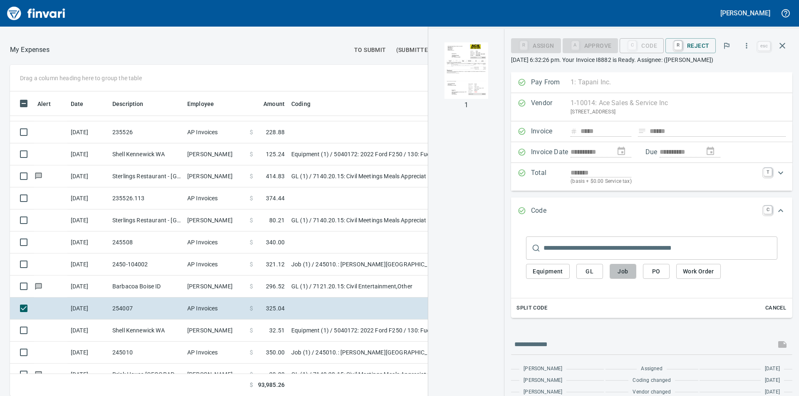
click at [623, 272] on span "Job" at bounding box center [622, 272] width 13 height 10
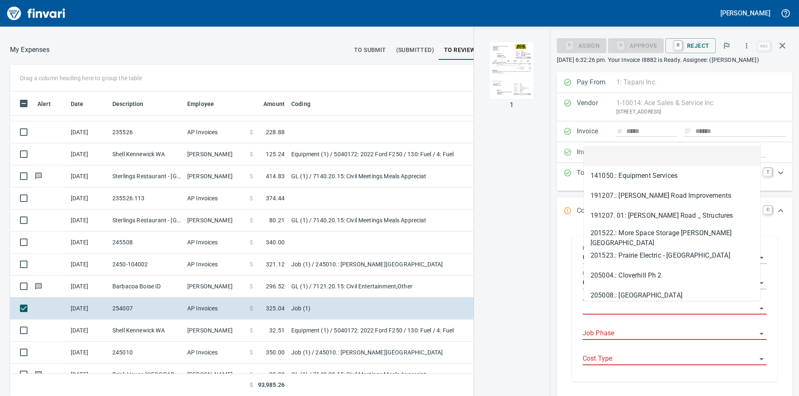
click at [638, 309] on input "Job" at bounding box center [669, 309] width 174 height 12
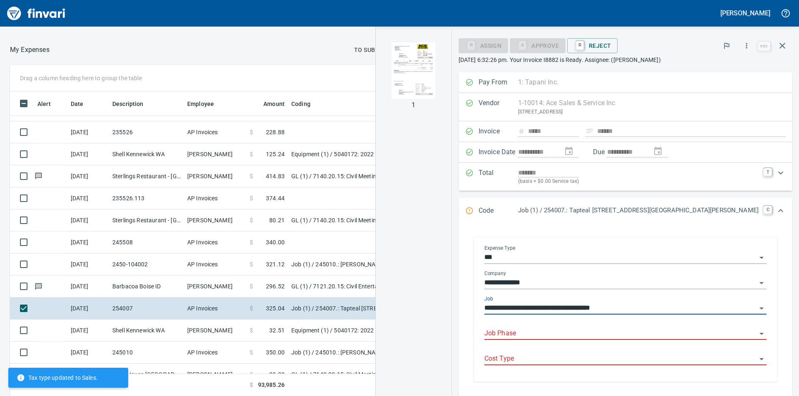
type input "**********"
click at [657, 333] on input "Job Phase" at bounding box center [620, 334] width 272 height 12
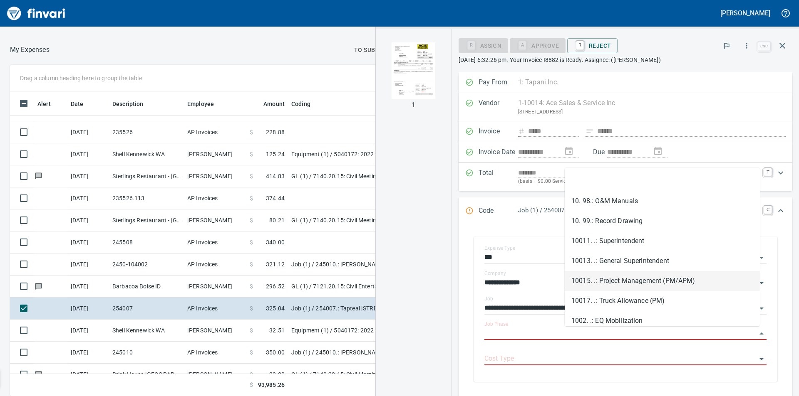
scroll to position [42, 0]
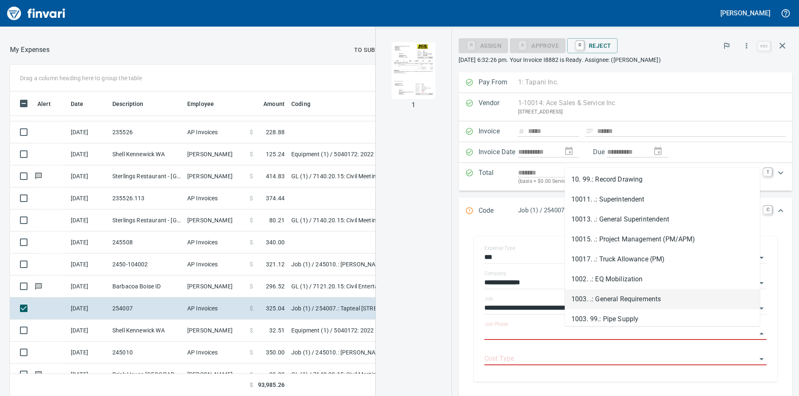
click at [596, 298] on li "1003. .: General Requirements" at bounding box center [661, 299] width 195 height 20
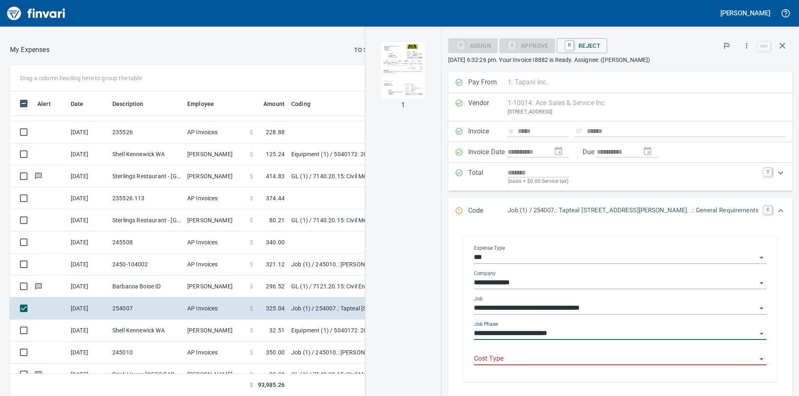
type input "**********"
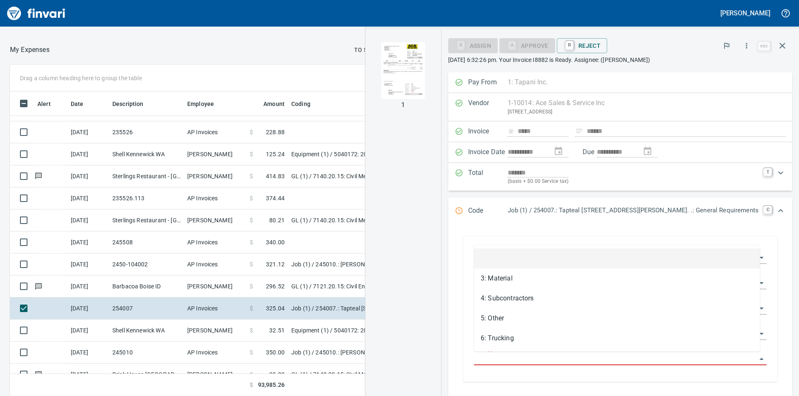
click at [595, 362] on input "Cost Type" at bounding box center [615, 360] width 282 height 12
click at [514, 324] on li "5: Other" at bounding box center [617, 319] width 286 height 20
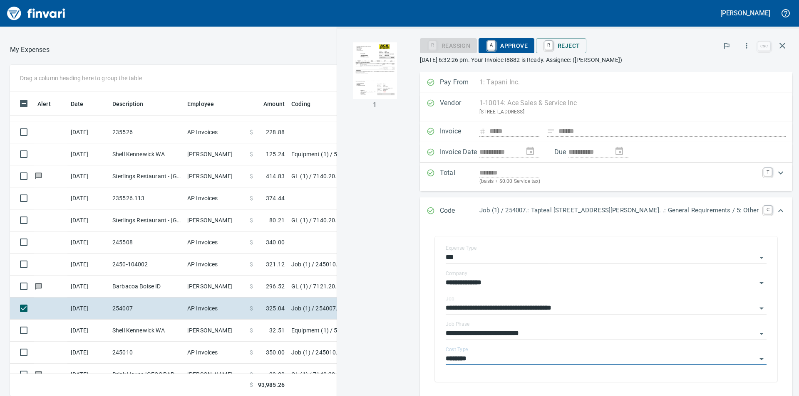
type input "********"
click at [517, 42] on span "A Approve" at bounding box center [506, 46] width 42 height 14
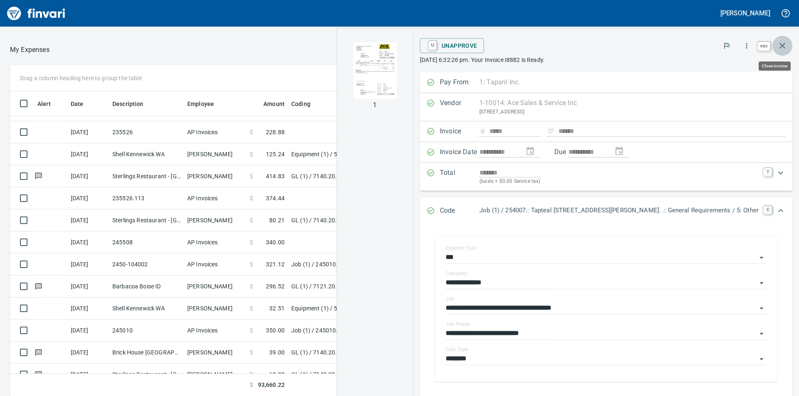
click at [781, 47] on icon "button" at bounding box center [782, 46] width 6 height 6
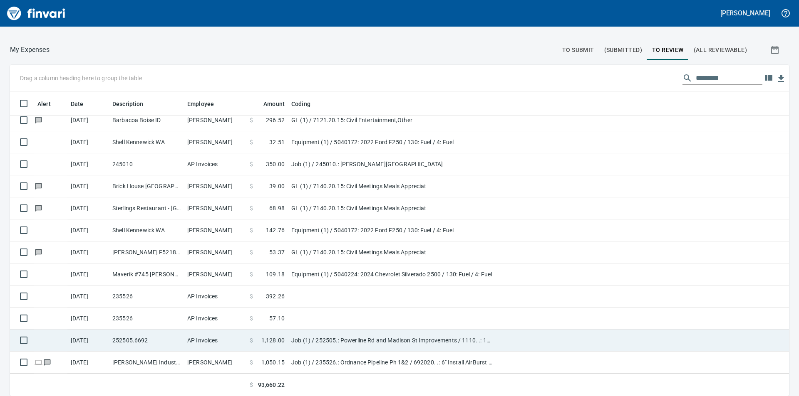
scroll to position [665, 0]
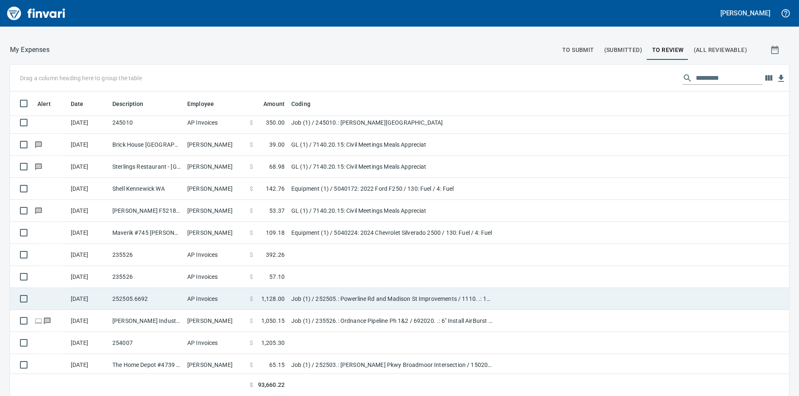
click at [319, 297] on td "Job (1) / 252505.: Powerline Rd and Madison St Improvements / 1110. .: 12' Tren…" at bounding box center [392, 299] width 208 height 22
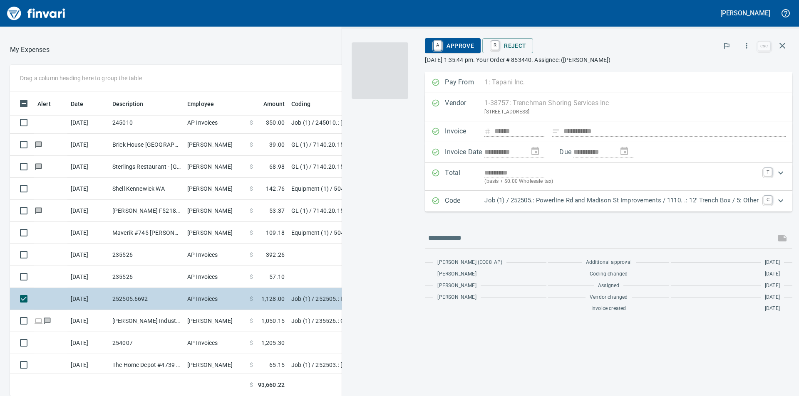
scroll to position [299, 552]
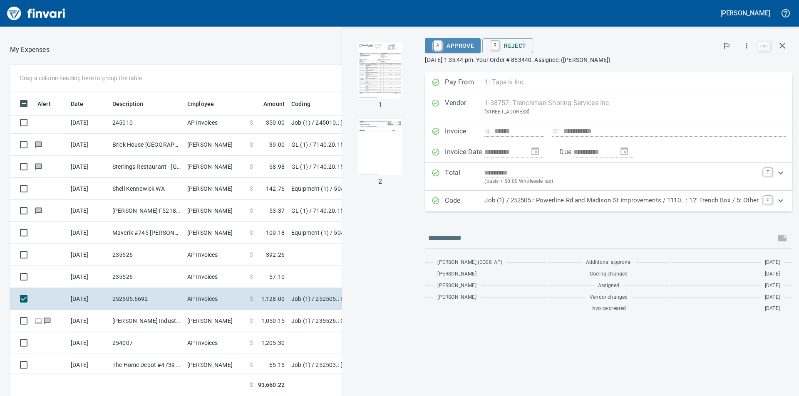
click at [457, 49] on span "A Approve" at bounding box center [452, 46] width 42 height 14
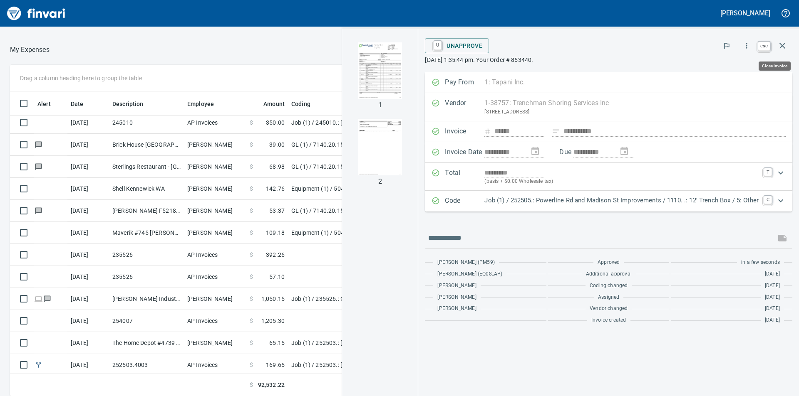
click at [787, 46] on icon "button" at bounding box center [782, 46] width 10 height 10
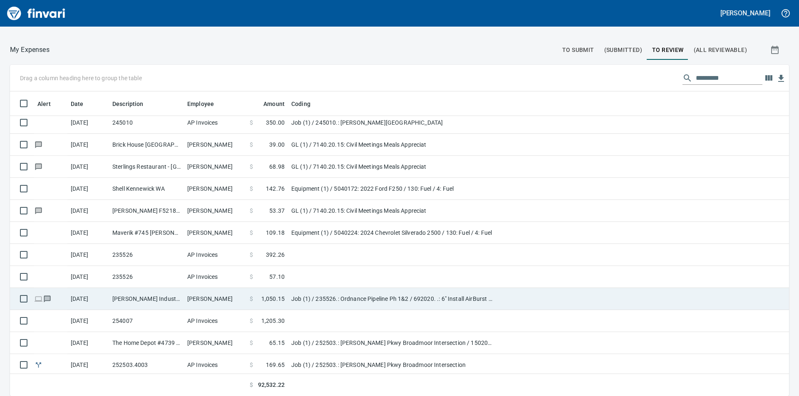
scroll to position [299, 757]
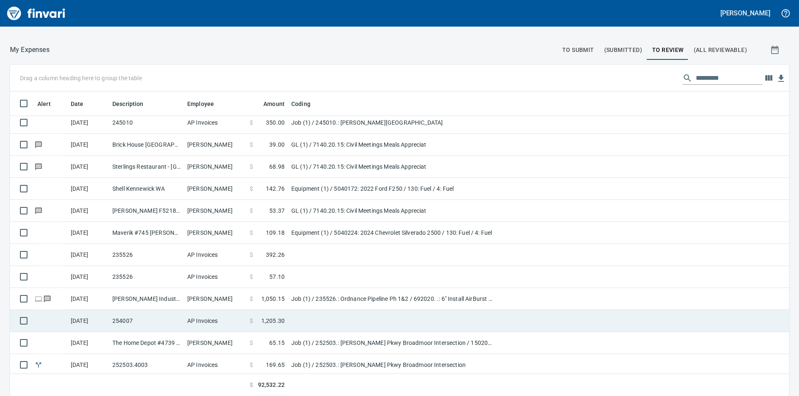
click at [278, 321] on span "1,205.30" at bounding box center [272, 321] width 23 height 8
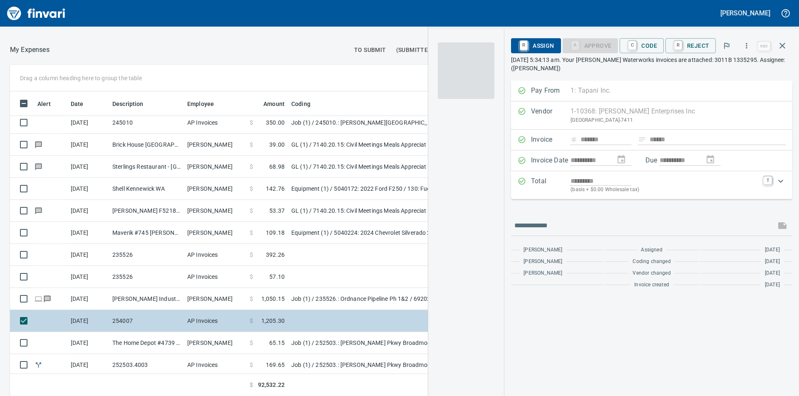
scroll to position [299, 552]
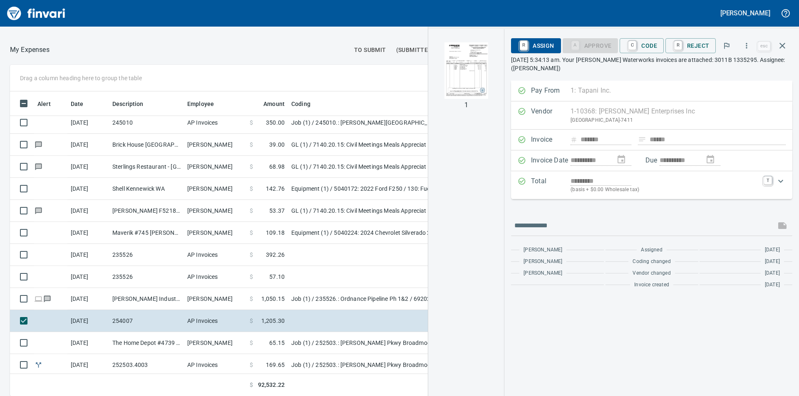
click at [460, 74] on img "button" at bounding box center [466, 70] width 57 height 57
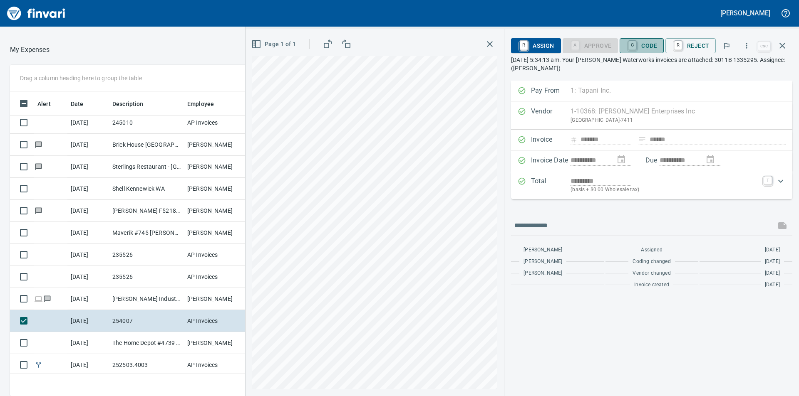
click at [647, 46] on span "C Code" at bounding box center [641, 46] width 31 height 14
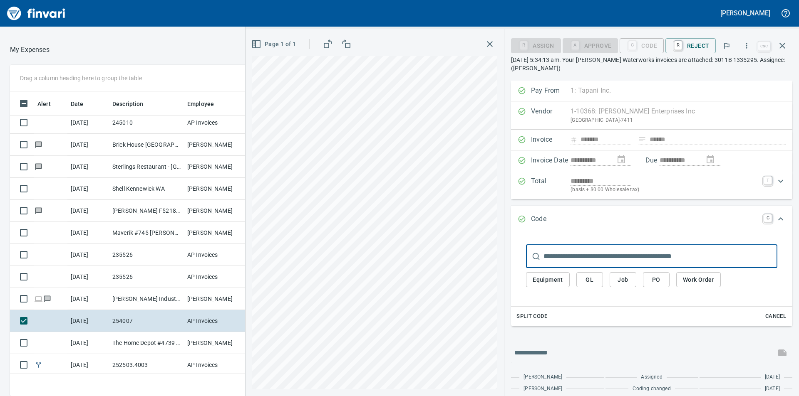
click at [616, 282] on button "Job" at bounding box center [622, 279] width 27 height 15
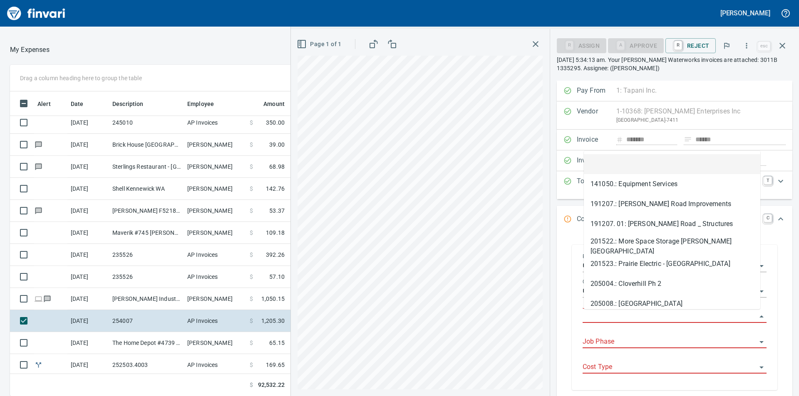
click at [619, 319] on input "Job" at bounding box center [669, 317] width 174 height 12
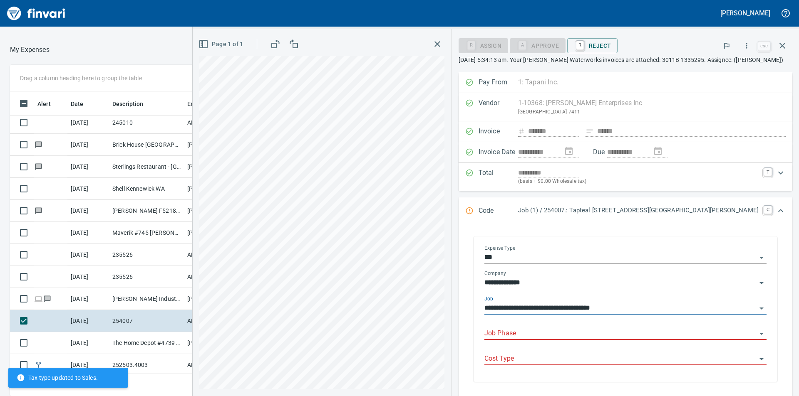
type input "**********"
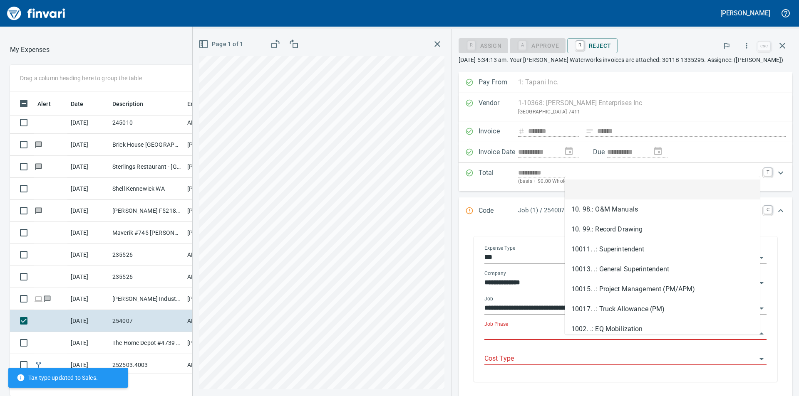
click at [626, 340] on input "Job Phase" at bounding box center [620, 334] width 272 height 12
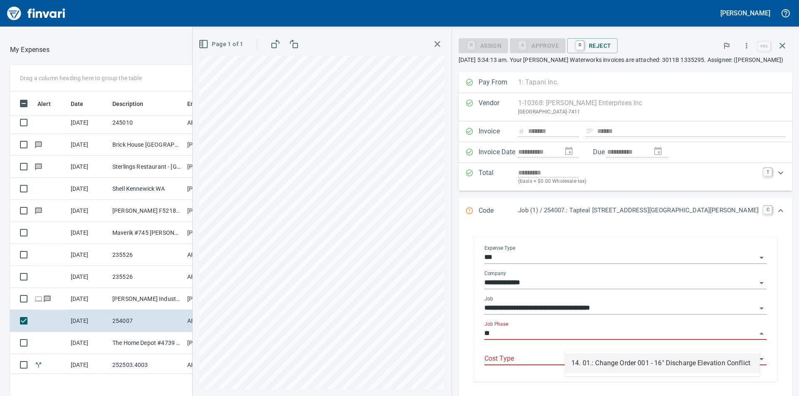
type input "*"
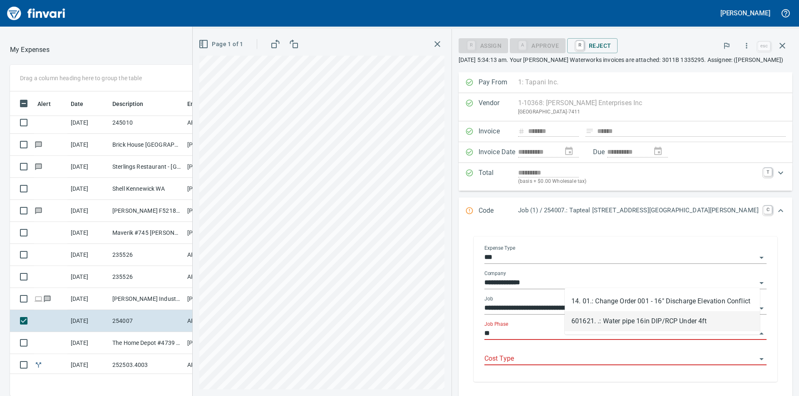
type input "*"
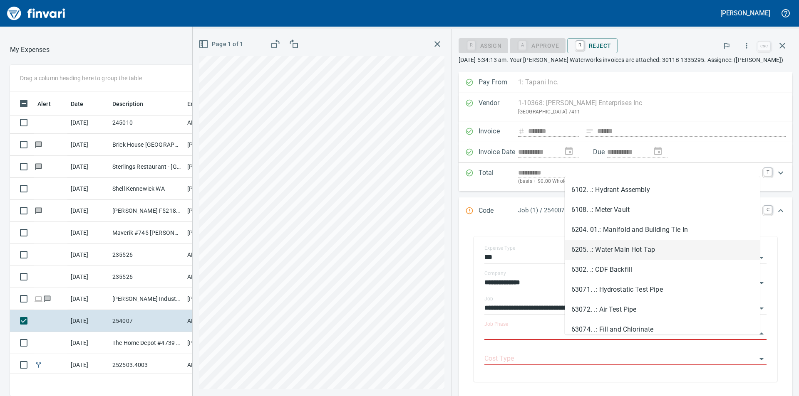
scroll to position [1515, 0]
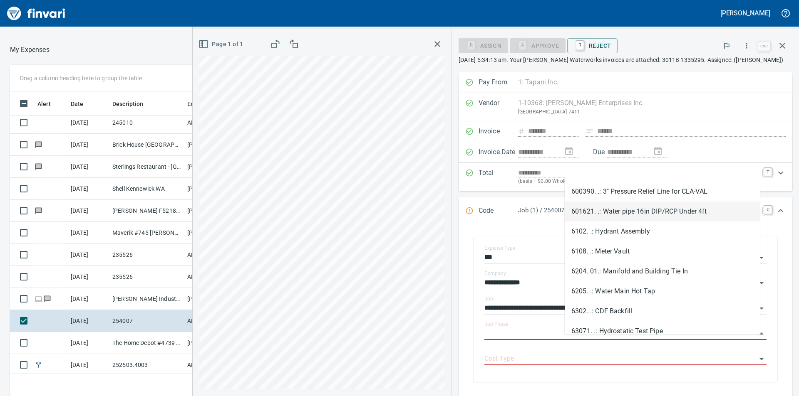
click at [632, 211] on li "601621. .: Water pipe 16in DIP/RCP Under 4ft" at bounding box center [661, 212] width 195 height 20
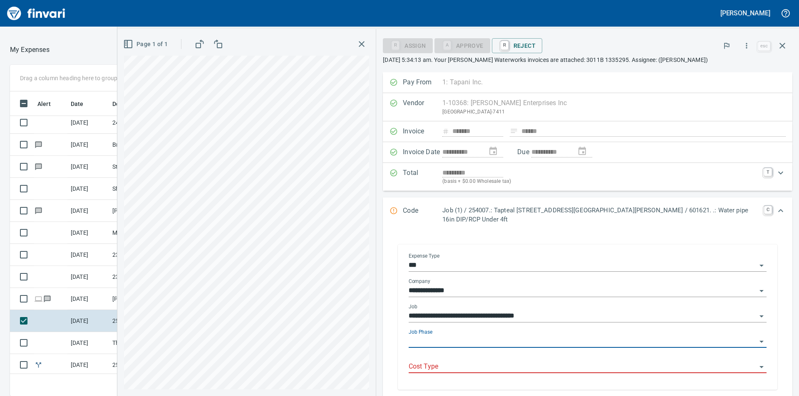
type input "**********"
click at [633, 362] on input "Cost Type" at bounding box center [582, 367] width 348 height 12
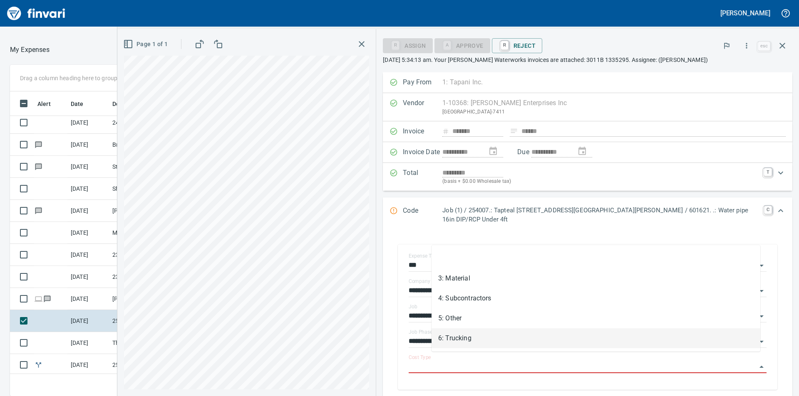
scroll to position [299, 552]
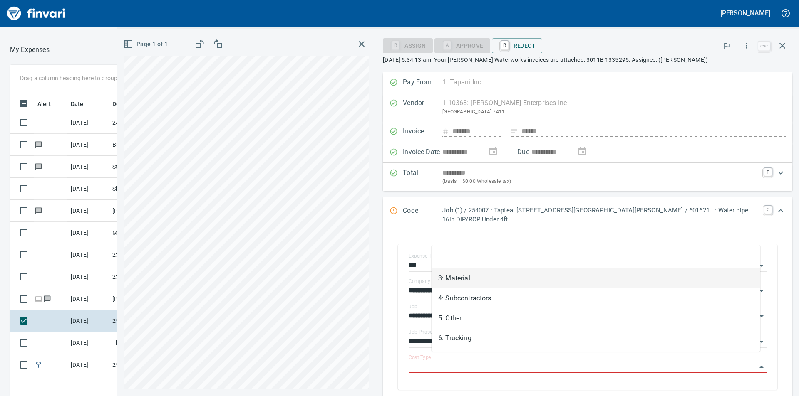
click at [492, 273] on li "3: Material" at bounding box center [595, 279] width 329 height 20
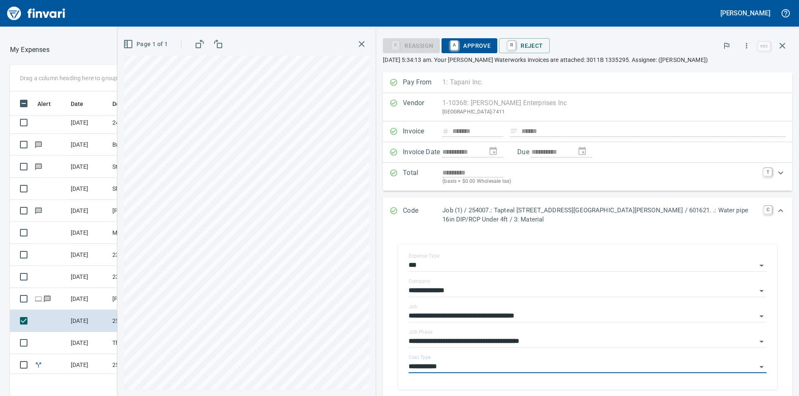
type input "**********"
click at [480, 46] on span "A Approve" at bounding box center [469, 46] width 42 height 14
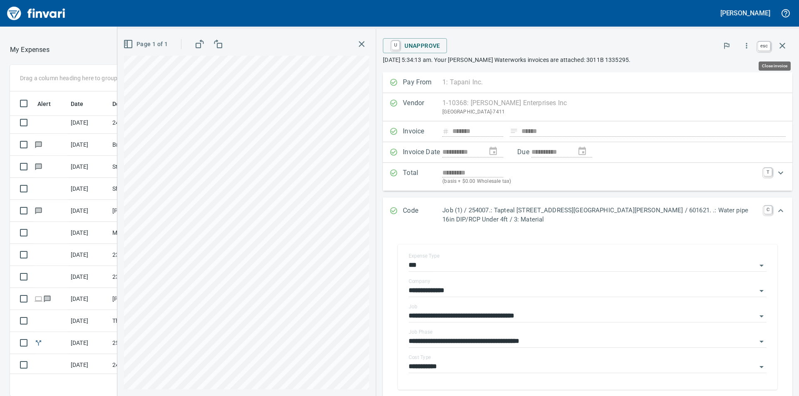
click at [783, 45] on icon "button" at bounding box center [782, 46] width 6 height 6
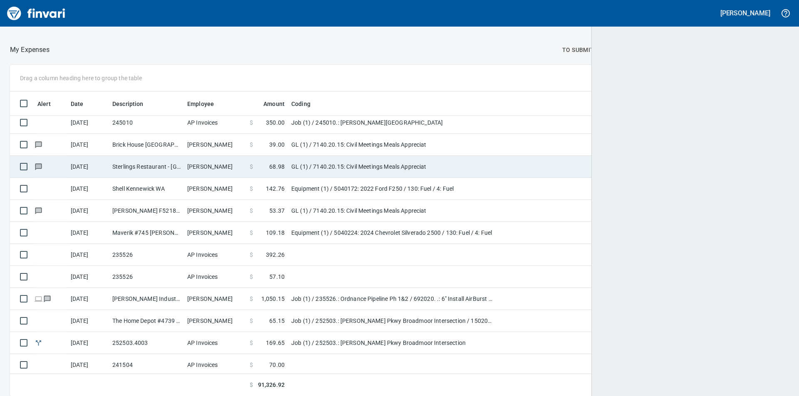
scroll to position [299, 759]
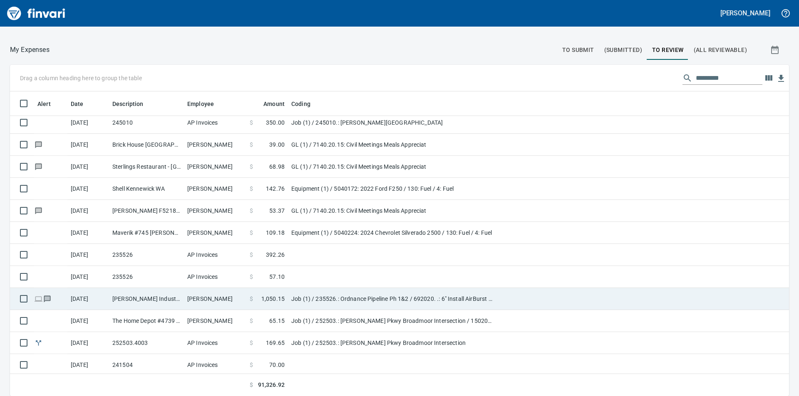
click at [341, 297] on td "Job (1) / 235526.: Ordnance Pipeline Ph 1&2 / 692020. .: 6" Install AirBurst Co…" at bounding box center [392, 299] width 208 height 22
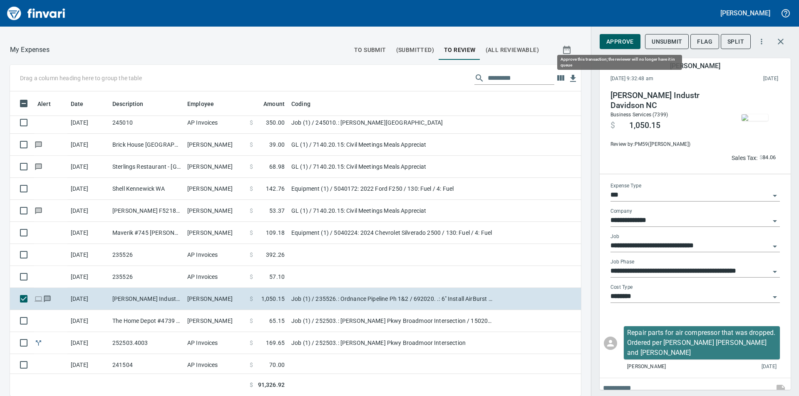
scroll to position [299, 552]
click at [622, 41] on span "Approve" at bounding box center [619, 42] width 27 height 10
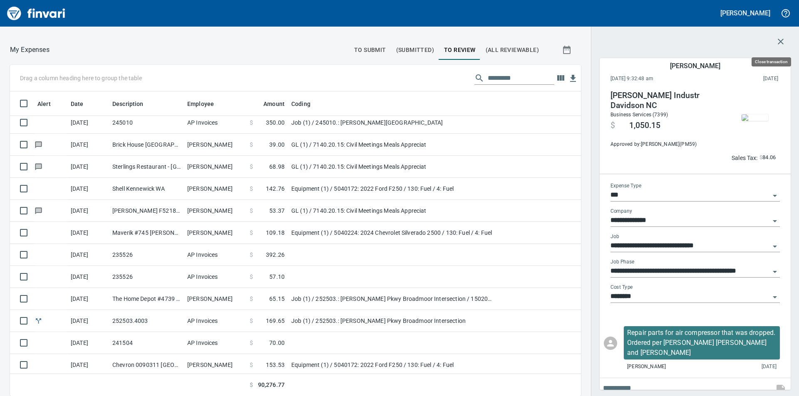
click at [783, 41] on icon "button" at bounding box center [780, 42] width 10 height 10
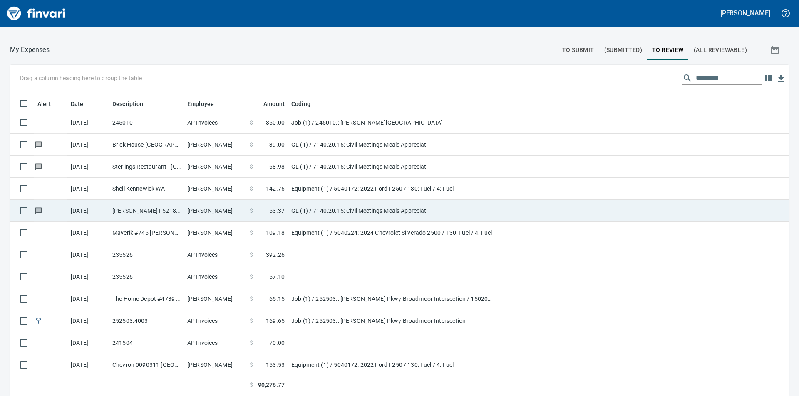
scroll to position [1, 1]
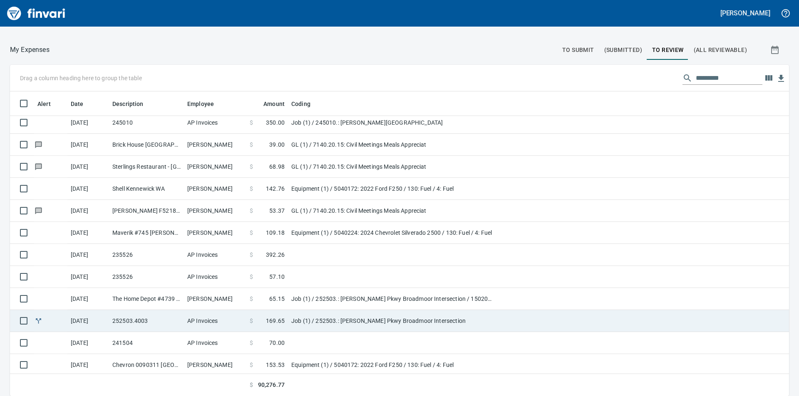
click at [321, 318] on td "Job (1) / 252503.: [PERSON_NAME] Pkwy Broadmoor Intersection" at bounding box center [392, 321] width 208 height 22
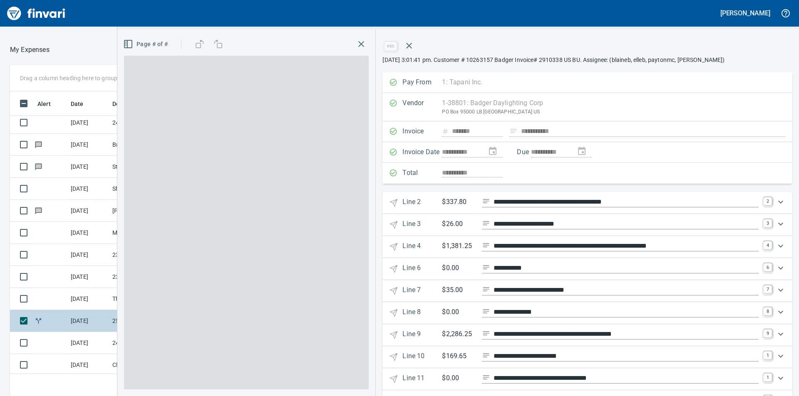
scroll to position [299, 552]
click at [410, 47] on icon "button" at bounding box center [409, 46] width 6 height 6
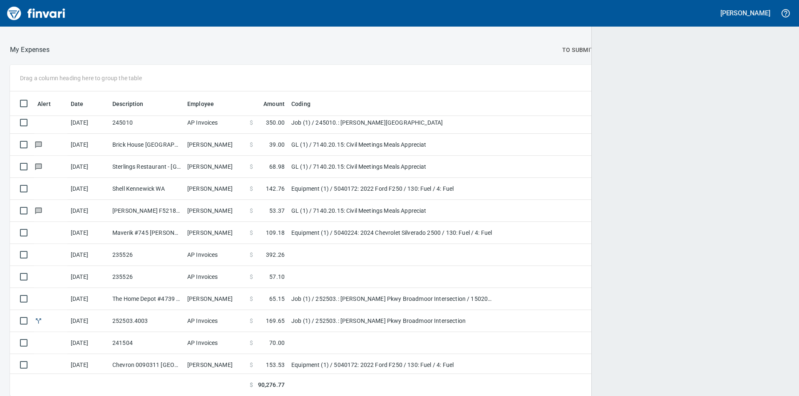
scroll to position [299, 757]
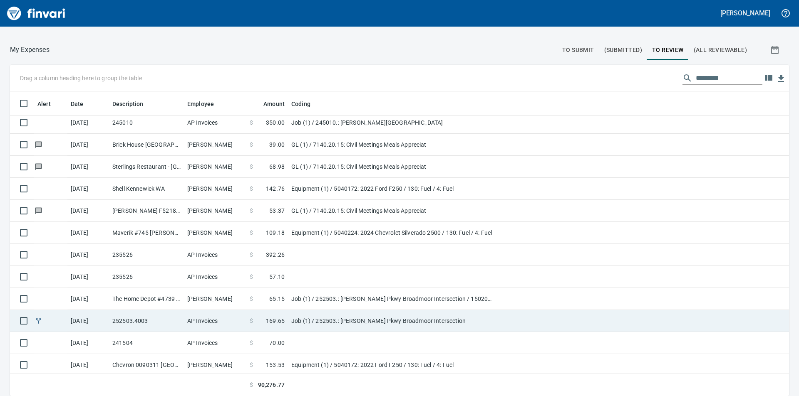
click at [323, 316] on td "Job (1) / 252503.: [PERSON_NAME] Pkwy Broadmoor Intersection" at bounding box center [392, 321] width 208 height 22
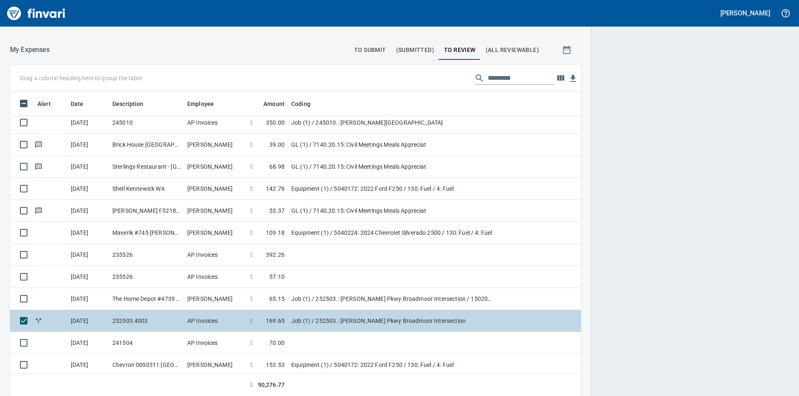
click at [383, 320] on td "Job (1) / 252503.: [PERSON_NAME] Pkwy Broadmoor Intersection" at bounding box center [392, 321] width 208 height 22
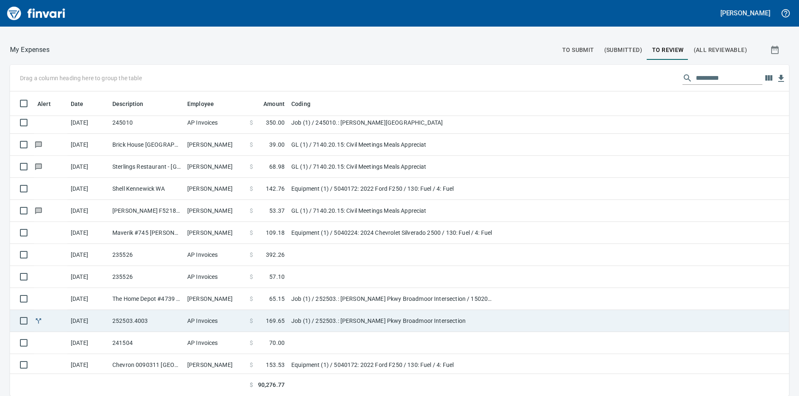
drag, startPoint x: 358, startPoint y: 318, endPoint x: 601, endPoint y: 134, distance: 305.5
click at [358, 319] on td "Job (1) / 252503.: [PERSON_NAME] Pkwy Broadmoor Intersection" at bounding box center [392, 321] width 208 height 22
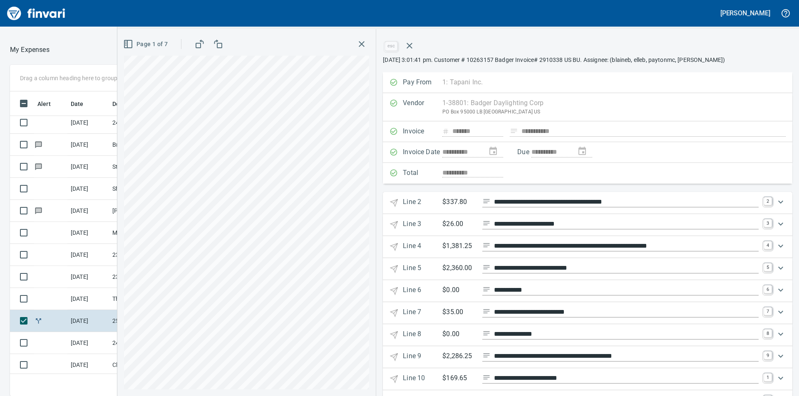
click at [408, 171] on div "**********" at bounding box center [587, 173] width 409 height 21
click at [408, 47] on icon "button" at bounding box center [409, 46] width 6 height 6
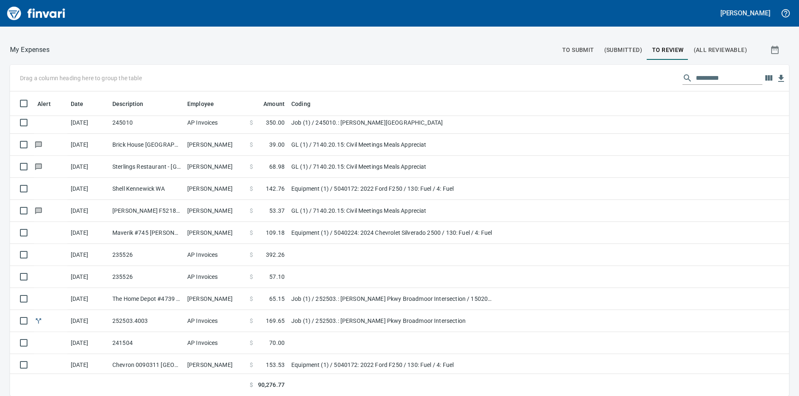
scroll to position [299, 760]
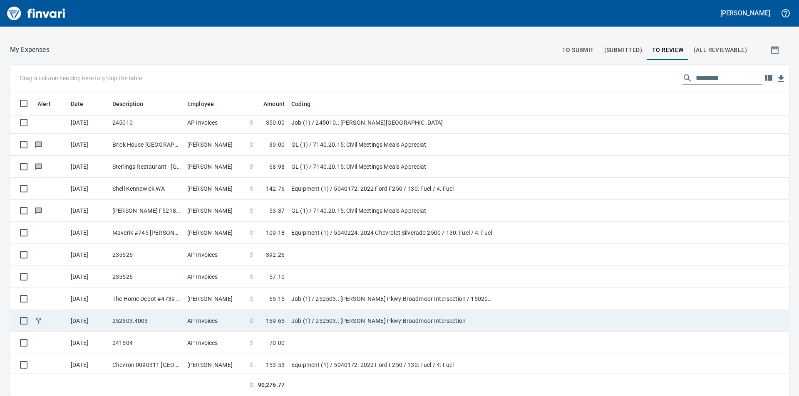
click at [330, 320] on td "Job (1) / 252503.: [PERSON_NAME] Pkwy Broadmoor Intersection" at bounding box center [392, 321] width 208 height 22
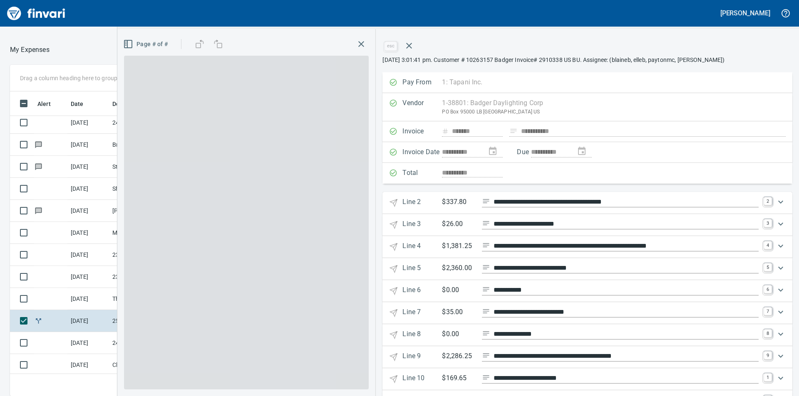
scroll to position [299, 552]
click at [484, 86] on div "Pay From 1: Tapani Inc. 1 Tapani Inc. 2 Tapani Trucking, Inc. 3 Tower Rock, Inc…" at bounding box center [587, 82] width 410 height 21
click at [538, 108] on div "Vendor 1-38801: Badger Daylighting Corp PO Box 95000 LB 1627, Philadelphia PA 1…" at bounding box center [587, 107] width 410 height 28
click at [601, 156] on div "**********" at bounding box center [587, 152] width 410 height 21
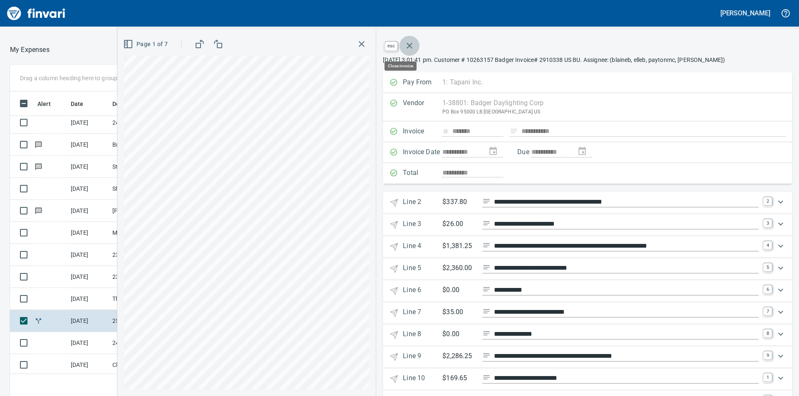
click at [409, 46] on icon "button" at bounding box center [409, 46] width 6 height 6
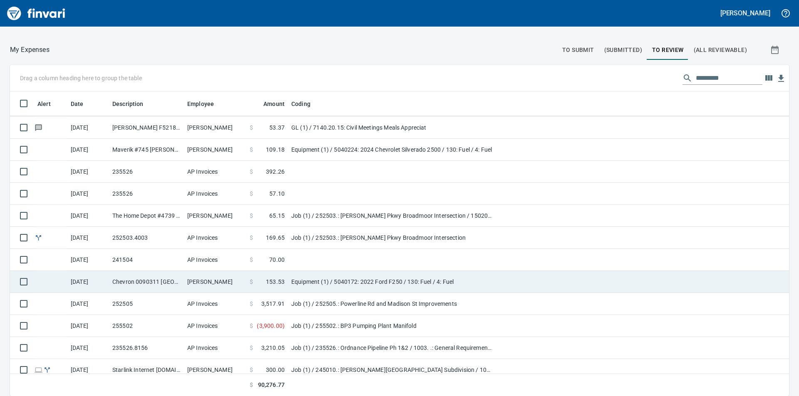
scroll to position [790, 0]
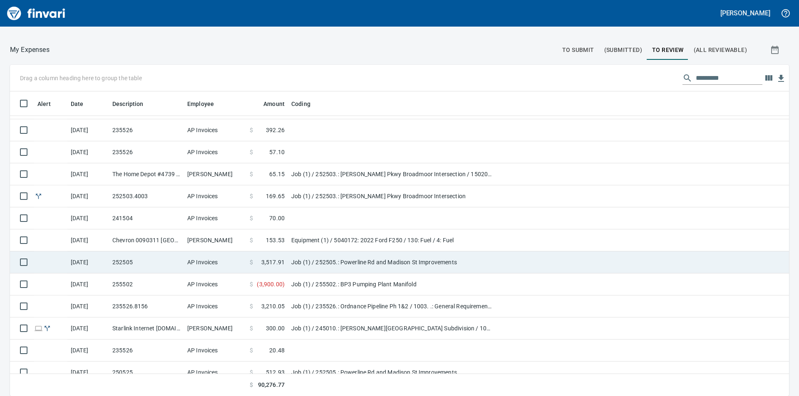
click at [324, 261] on td "Job (1) / 252505.: Powerline Rd and Madison St Improvements" at bounding box center [392, 263] width 208 height 22
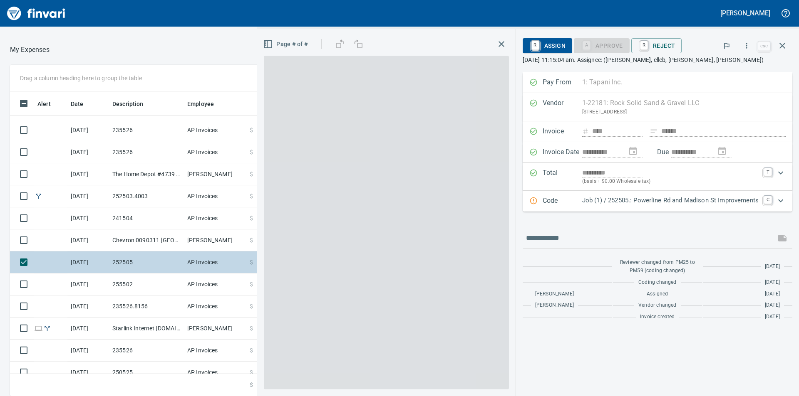
scroll to position [299, 552]
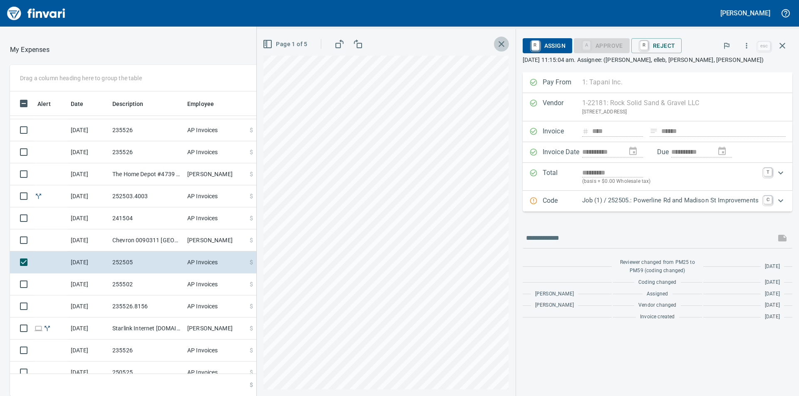
click at [501, 43] on icon "button" at bounding box center [501, 44] width 6 height 6
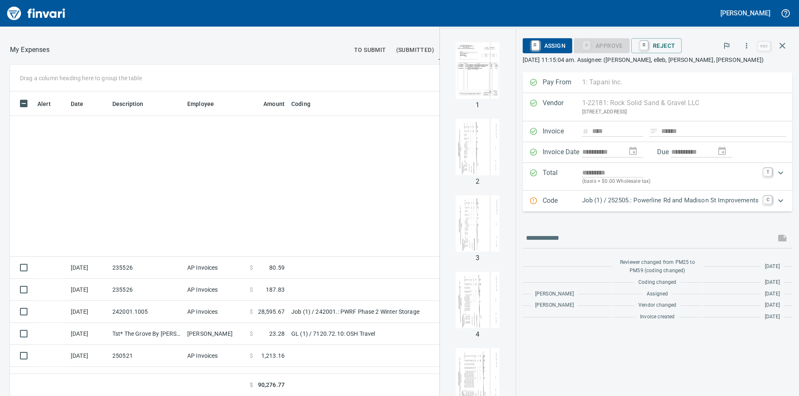
scroll to position [0, 0]
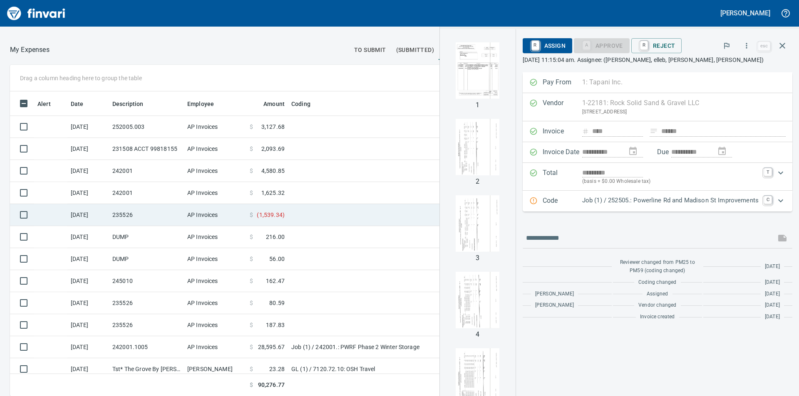
click at [276, 215] on span "( 1,539.34 )" at bounding box center [271, 215] width 28 height 8
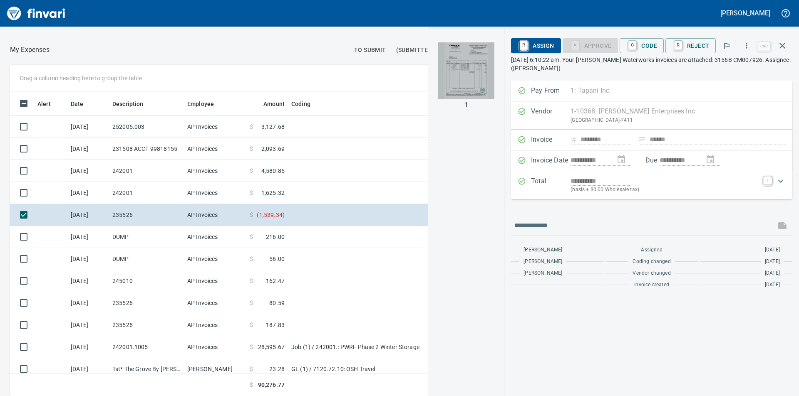
click at [469, 67] on img "button" at bounding box center [466, 70] width 57 height 57
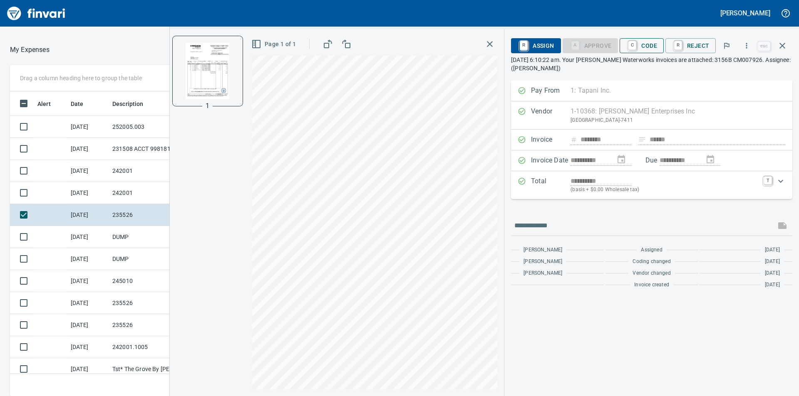
click at [651, 44] on span "C Code" at bounding box center [641, 46] width 31 height 14
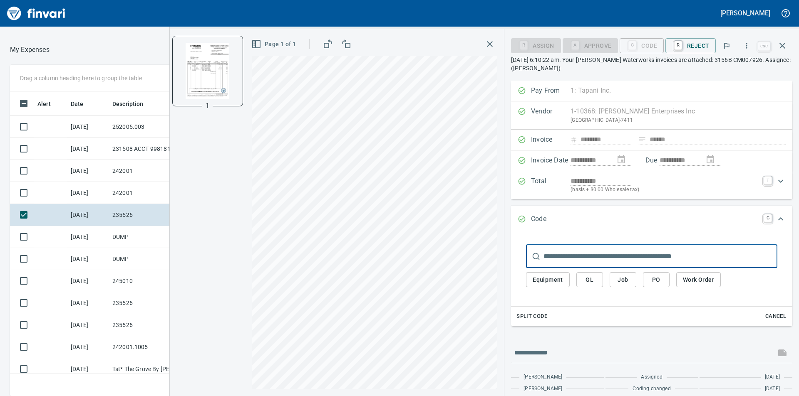
scroll to position [299, 552]
